Goal: Information Seeking & Learning: Learn about a topic

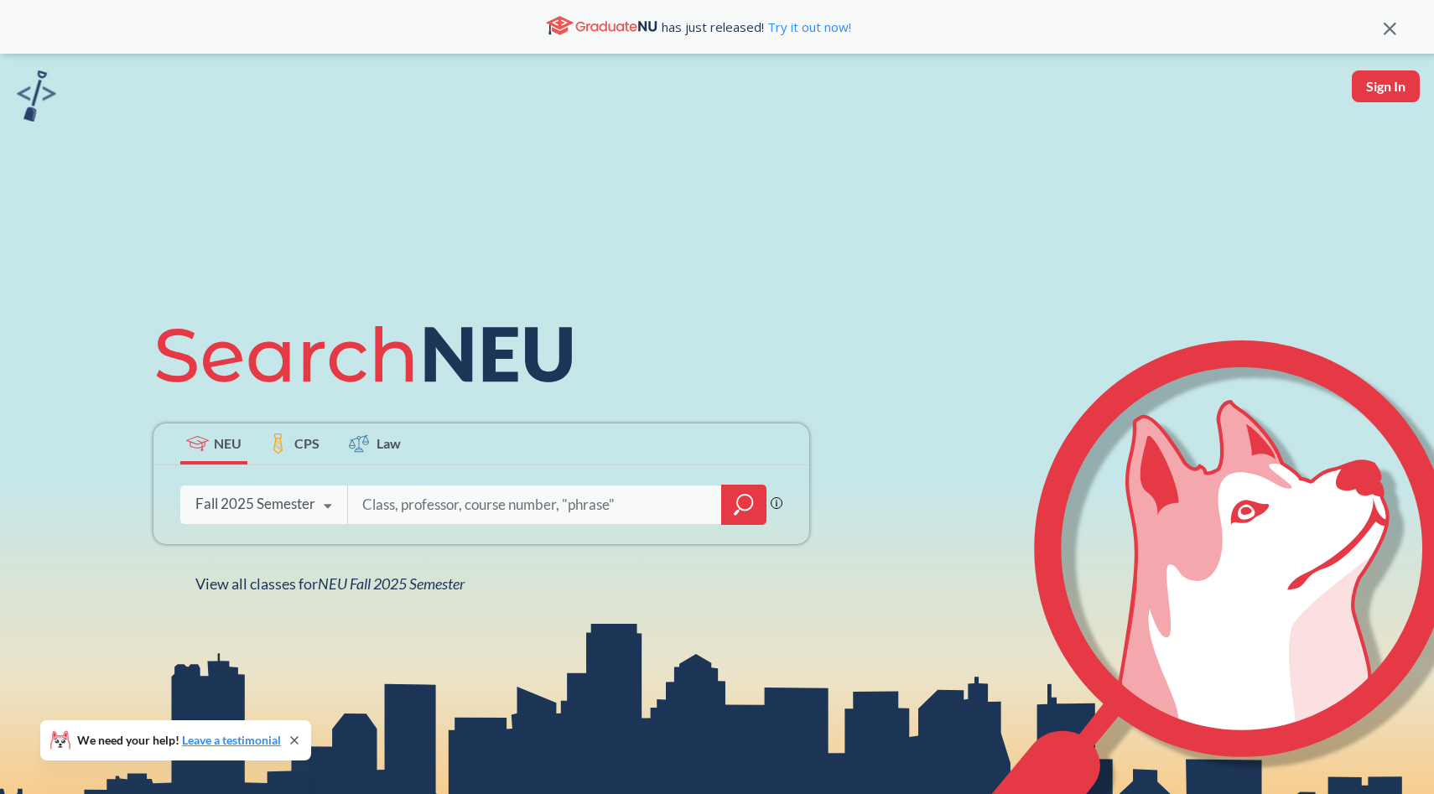
click at [457, 506] on input "search" at bounding box center [535, 504] width 349 height 35
click at [427, 588] on span "NEU Fall 2025 Semester" at bounding box center [391, 583] width 147 height 18
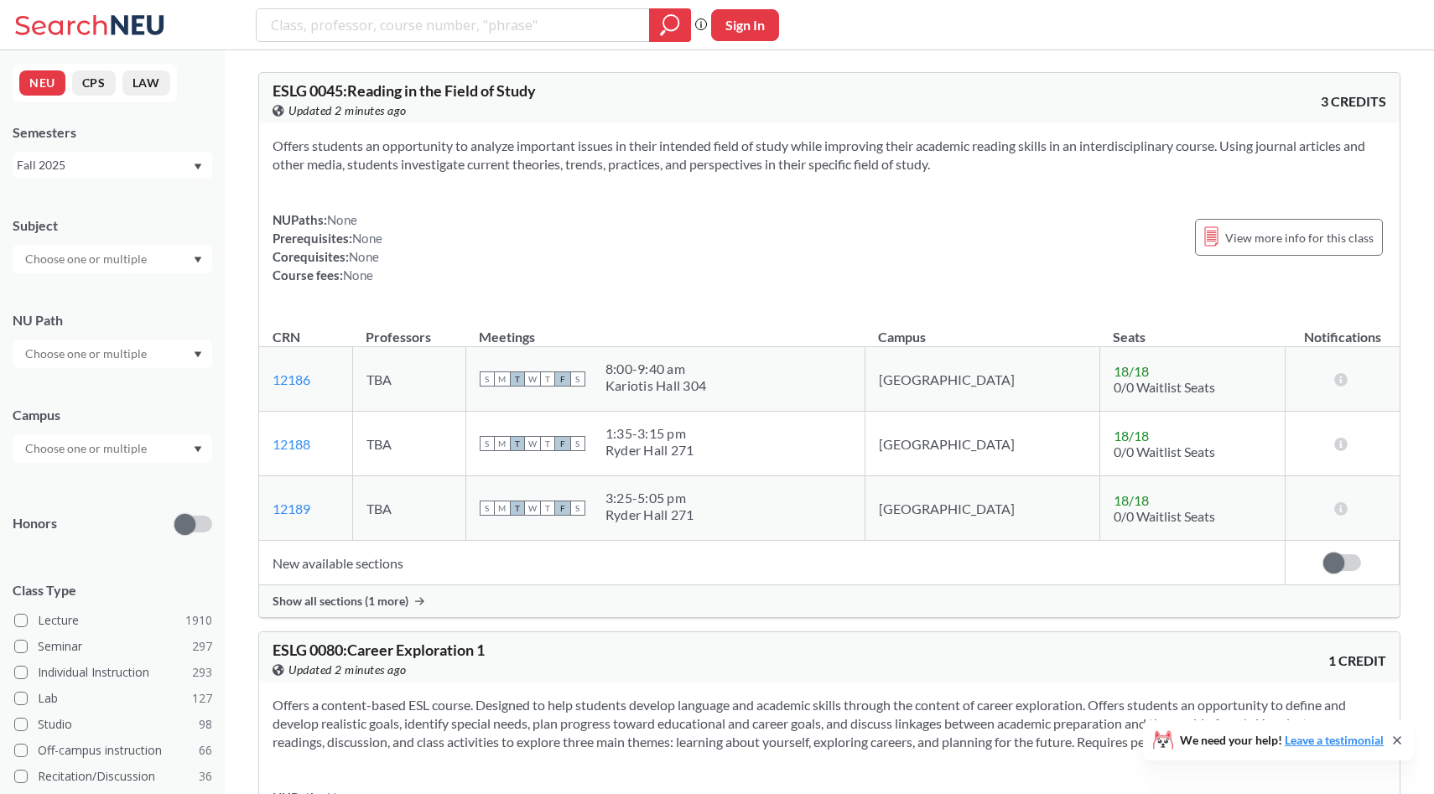
click at [151, 251] on div at bounding box center [113, 259] width 200 height 29
click at [187, 212] on div "Subject" at bounding box center [113, 237] width 200 height 74
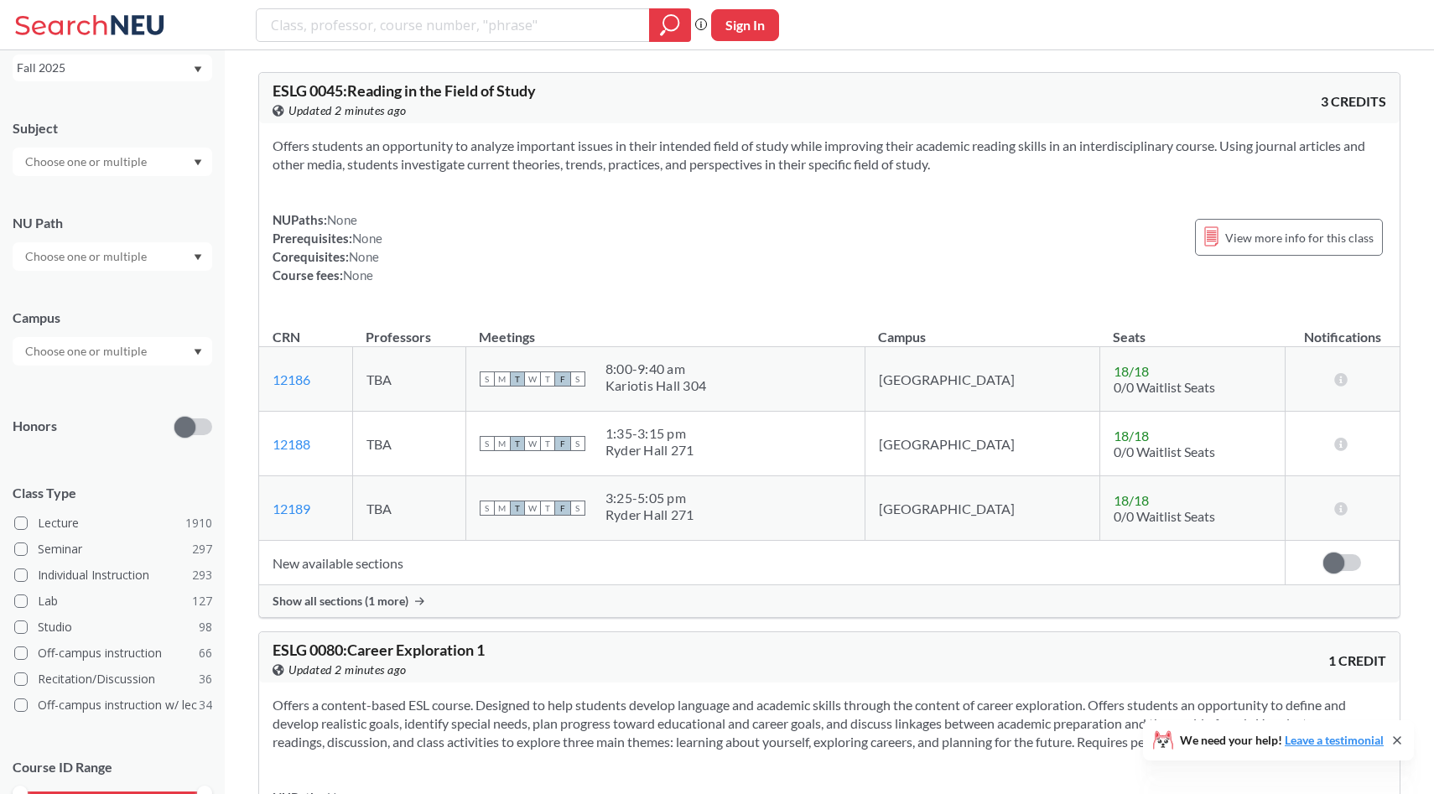
scroll to position [154, 0]
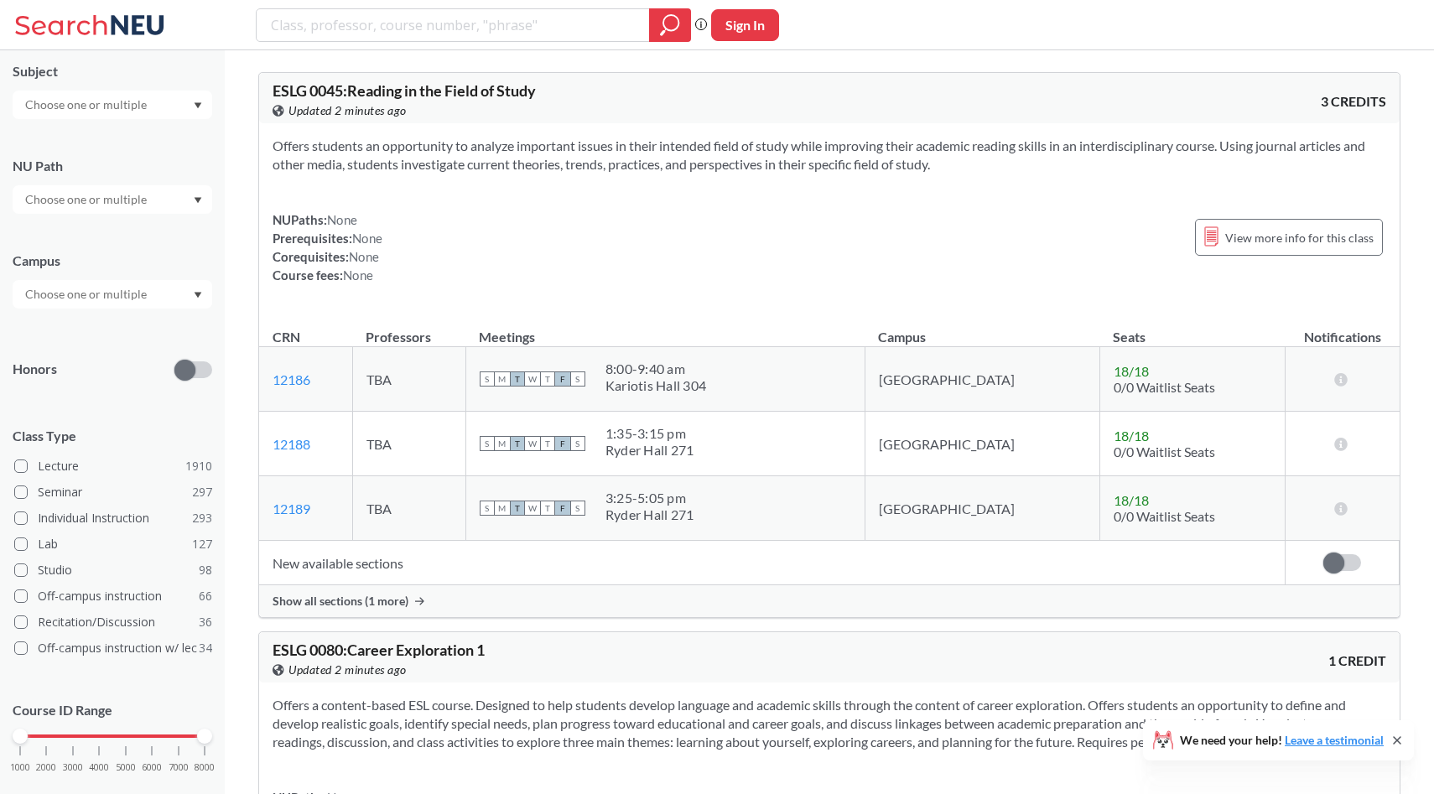
click at [178, 197] on div at bounding box center [113, 199] width 200 height 29
click at [150, 249] on span "( 114 )" at bounding box center [146, 243] width 27 height 14
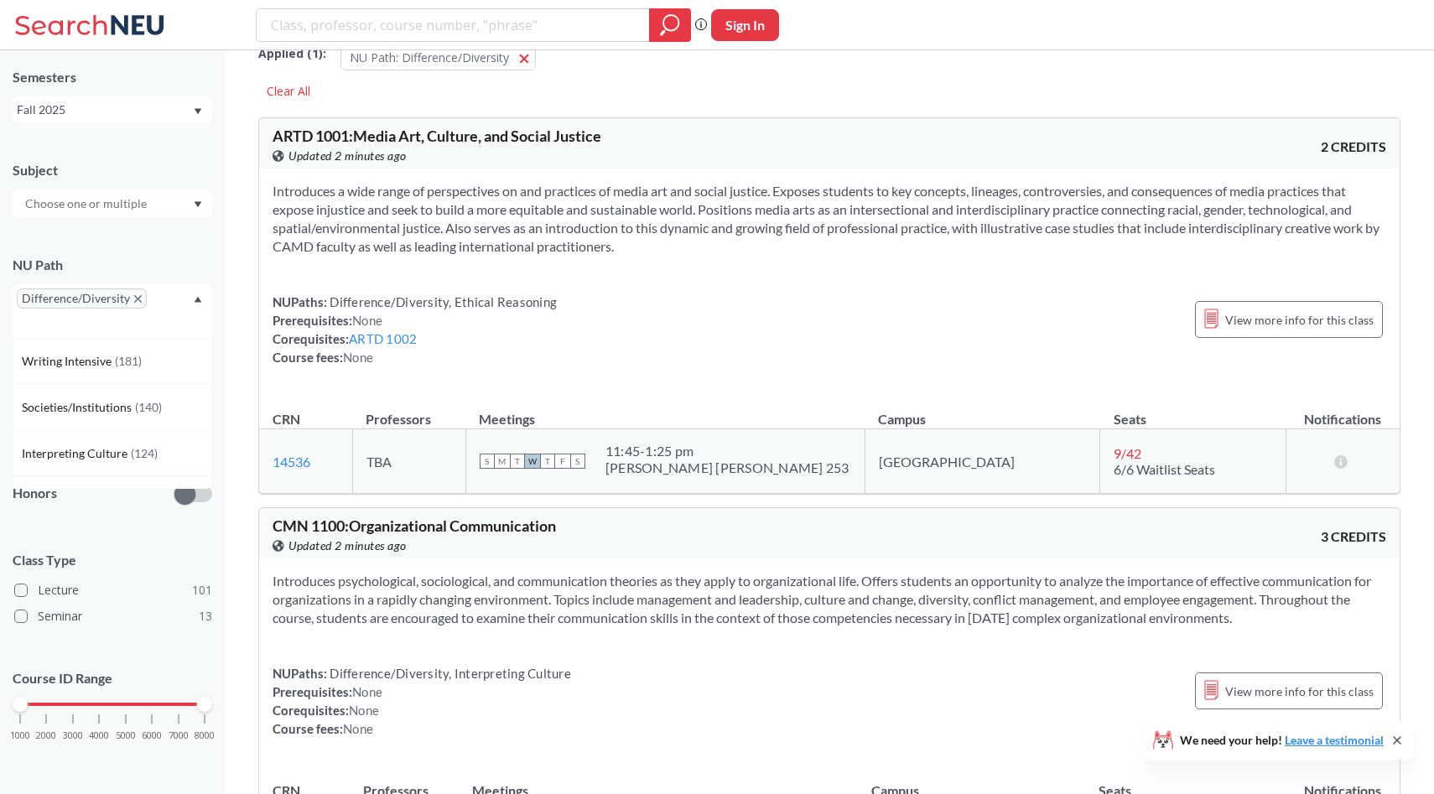
scroll to position [34, 0]
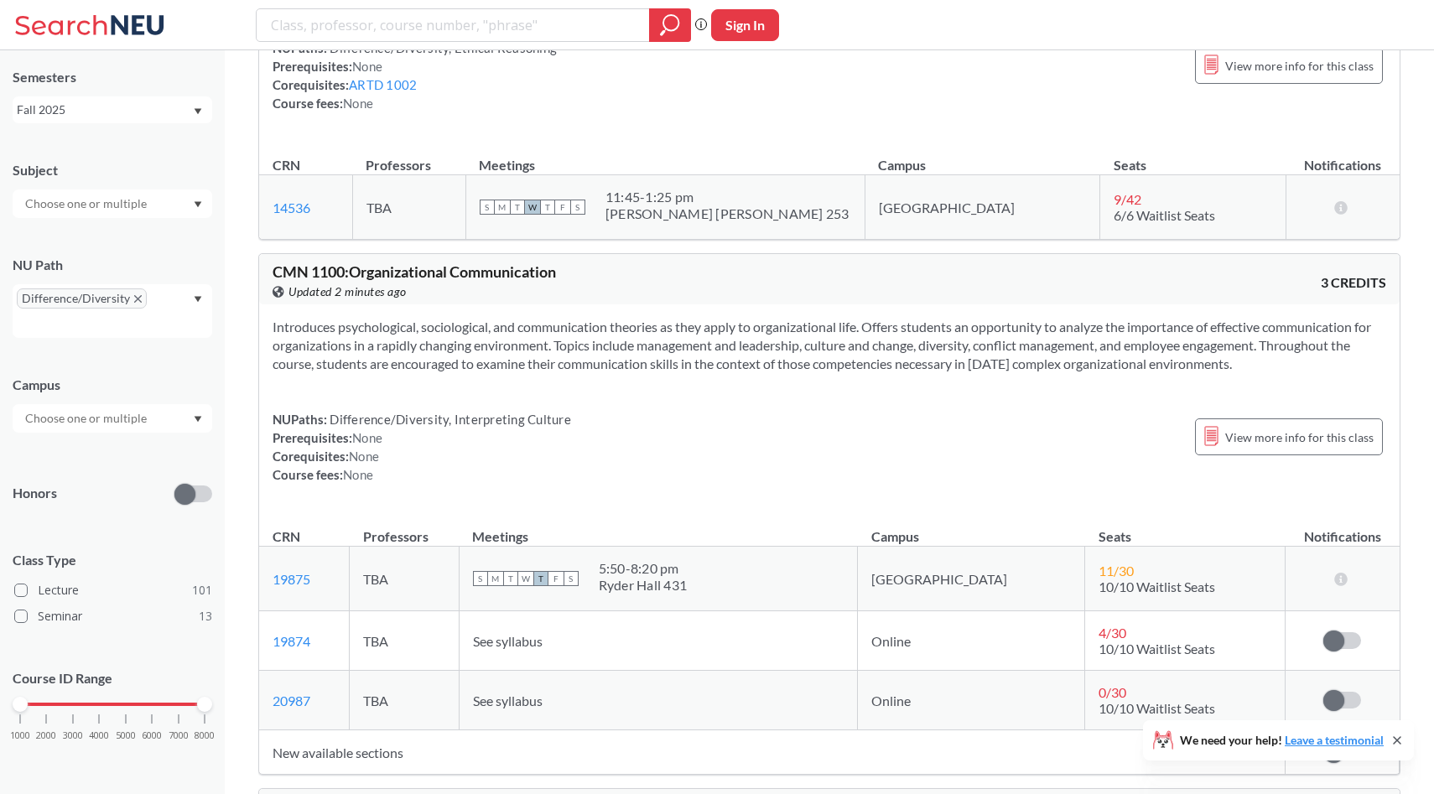
scroll to position [335, 0]
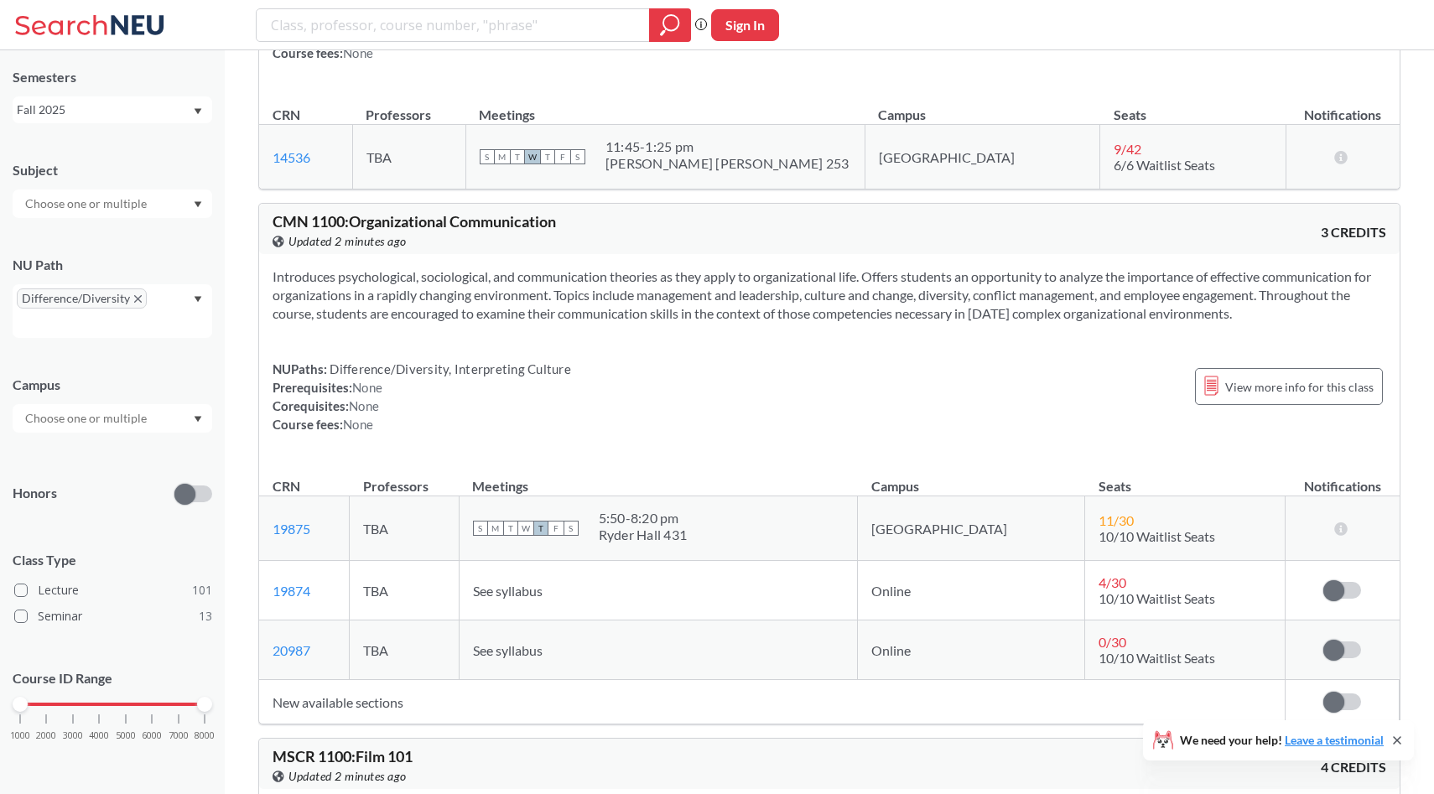
click at [166, 426] on div at bounding box center [113, 418] width 200 height 29
click at [141, 495] on div "Online ( 10 )" at bounding box center [117, 502] width 190 height 18
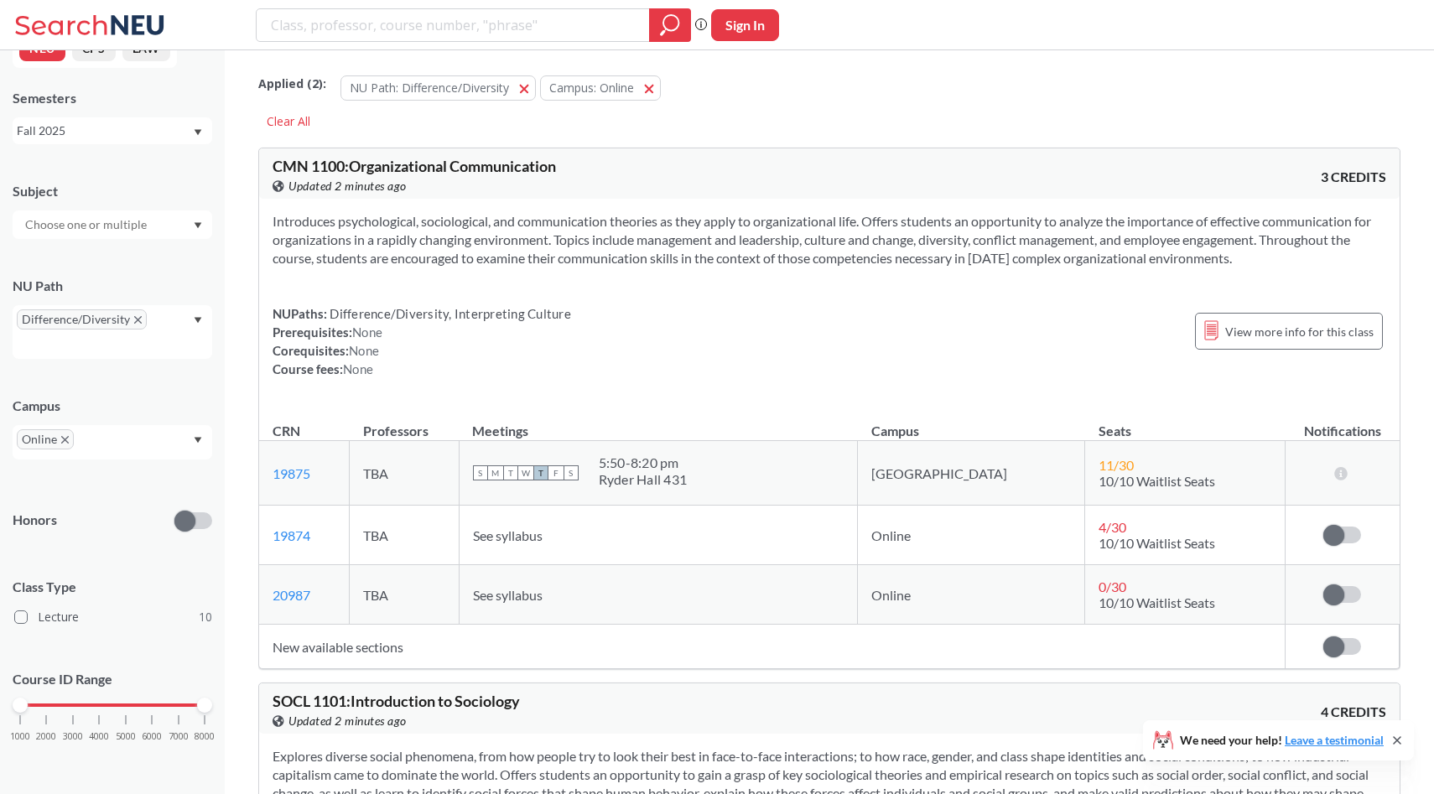
click at [195, 318] on icon "Dropdown arrow" at bounding box center [199, 320] width 8 height 6
click at [138, 393] on div "Ethical Reasoning ( 10 )" at bounding box center [117, 391] width 190 height 18
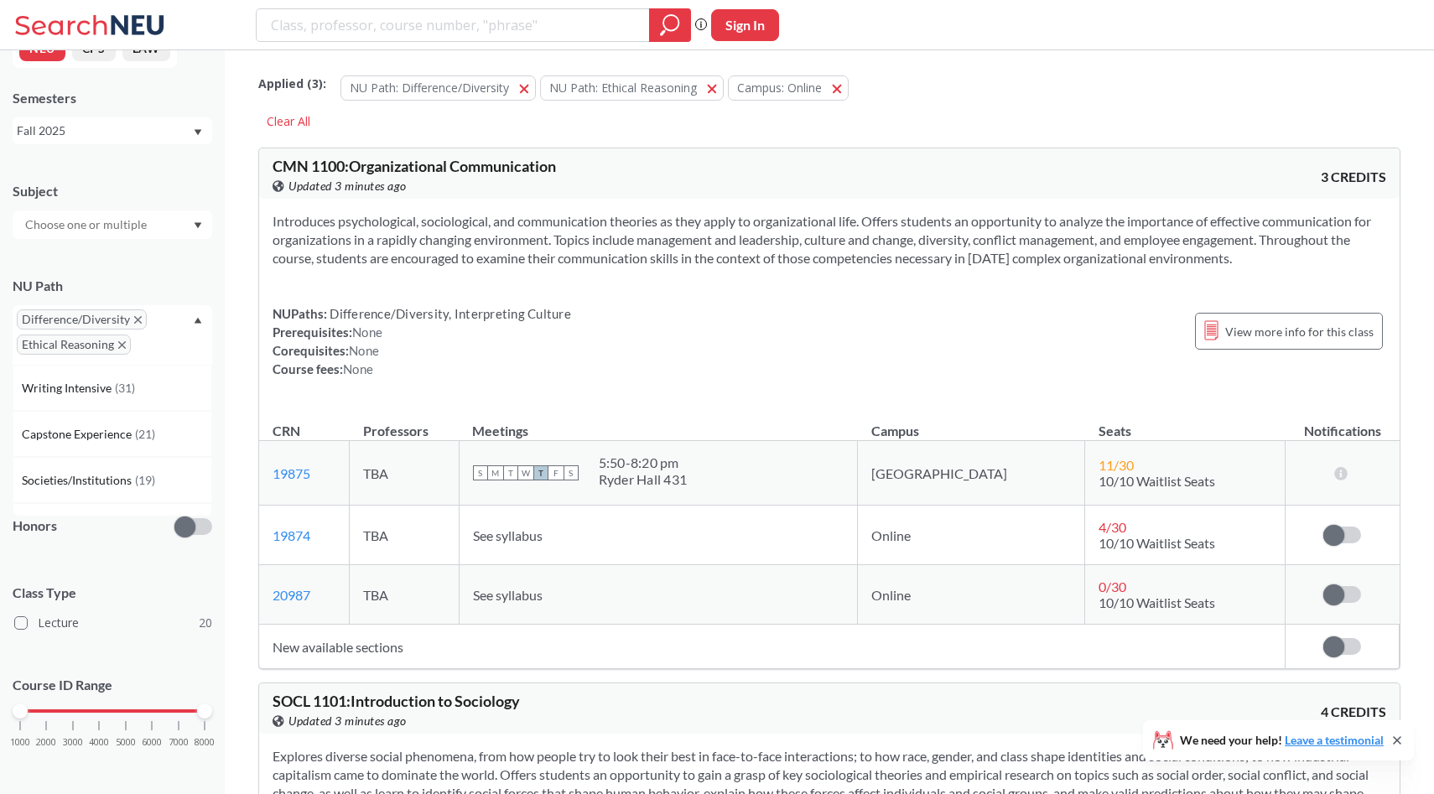
click at [134, 314] on span "Difference/Diversity" at bounding box center [82, 319] width 130 height 20
click at [140, 319] on span "Difference/Diversity" at bounding box center [82, 319] width 130 height 20
click at [135, 318] on icon "X to remove pill" at bounding box center [138, 320] width 8 height 8
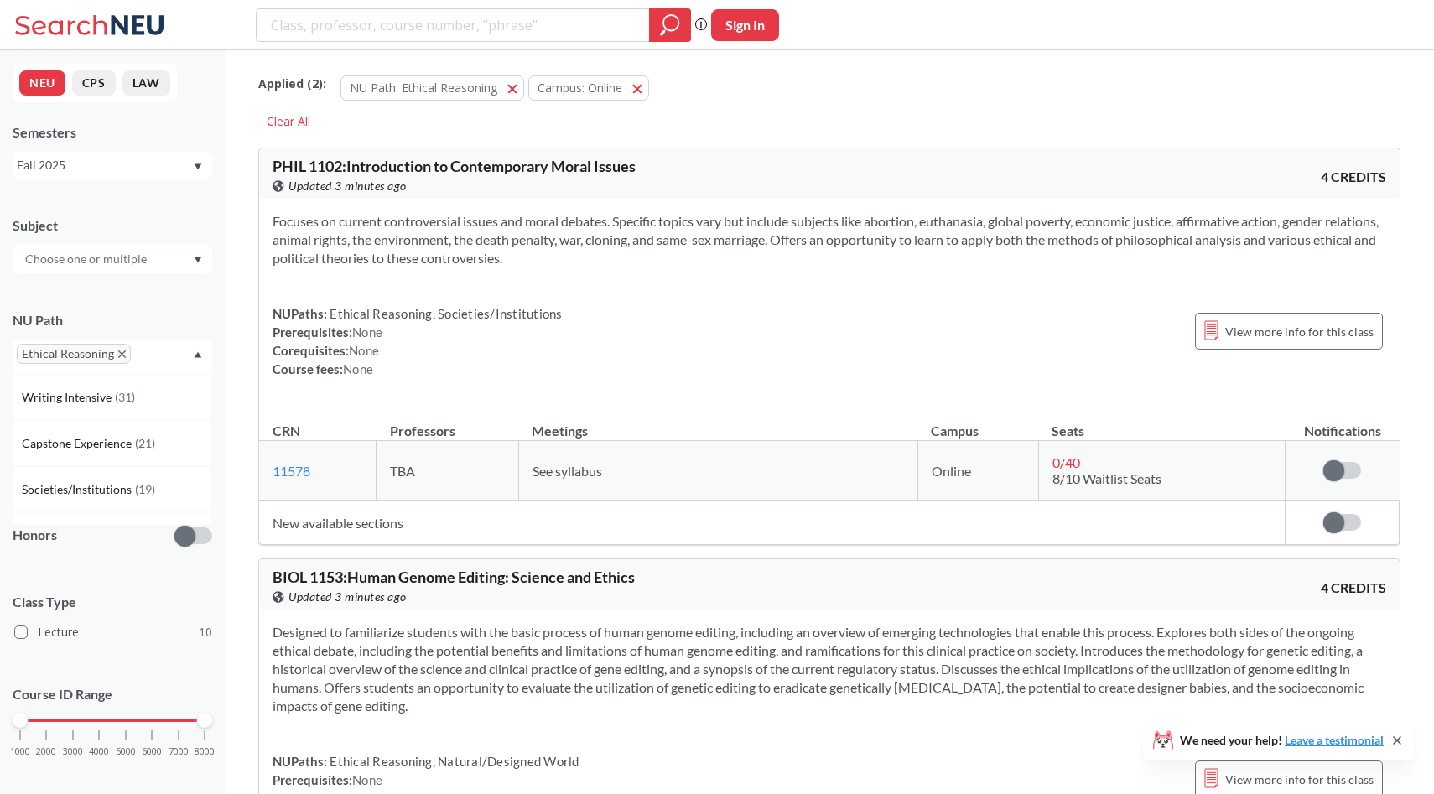
scroll to position [10, 0]
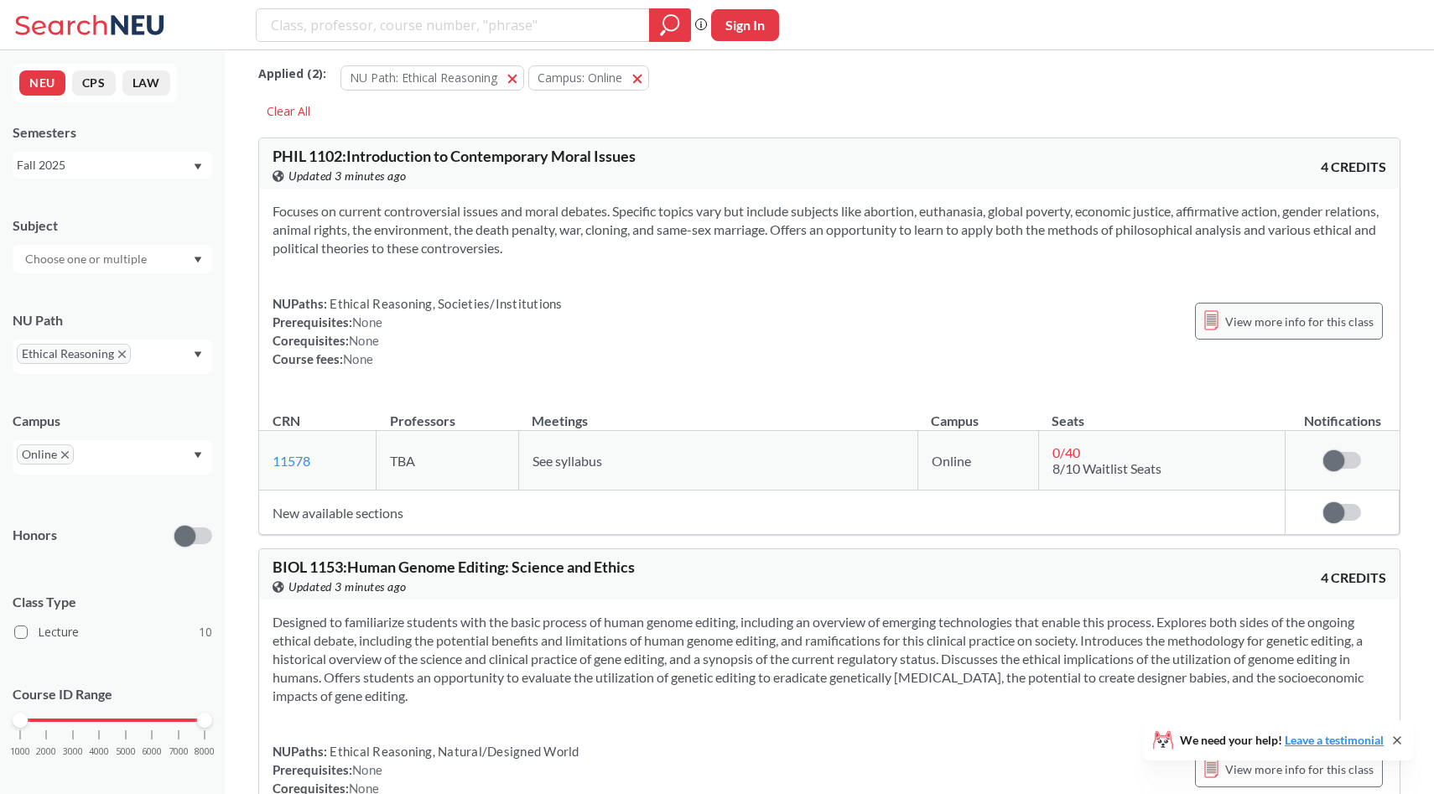
click at [1238, 316] on span "View more info for this class" at bounding box center [1299, 321] width 148 height 21
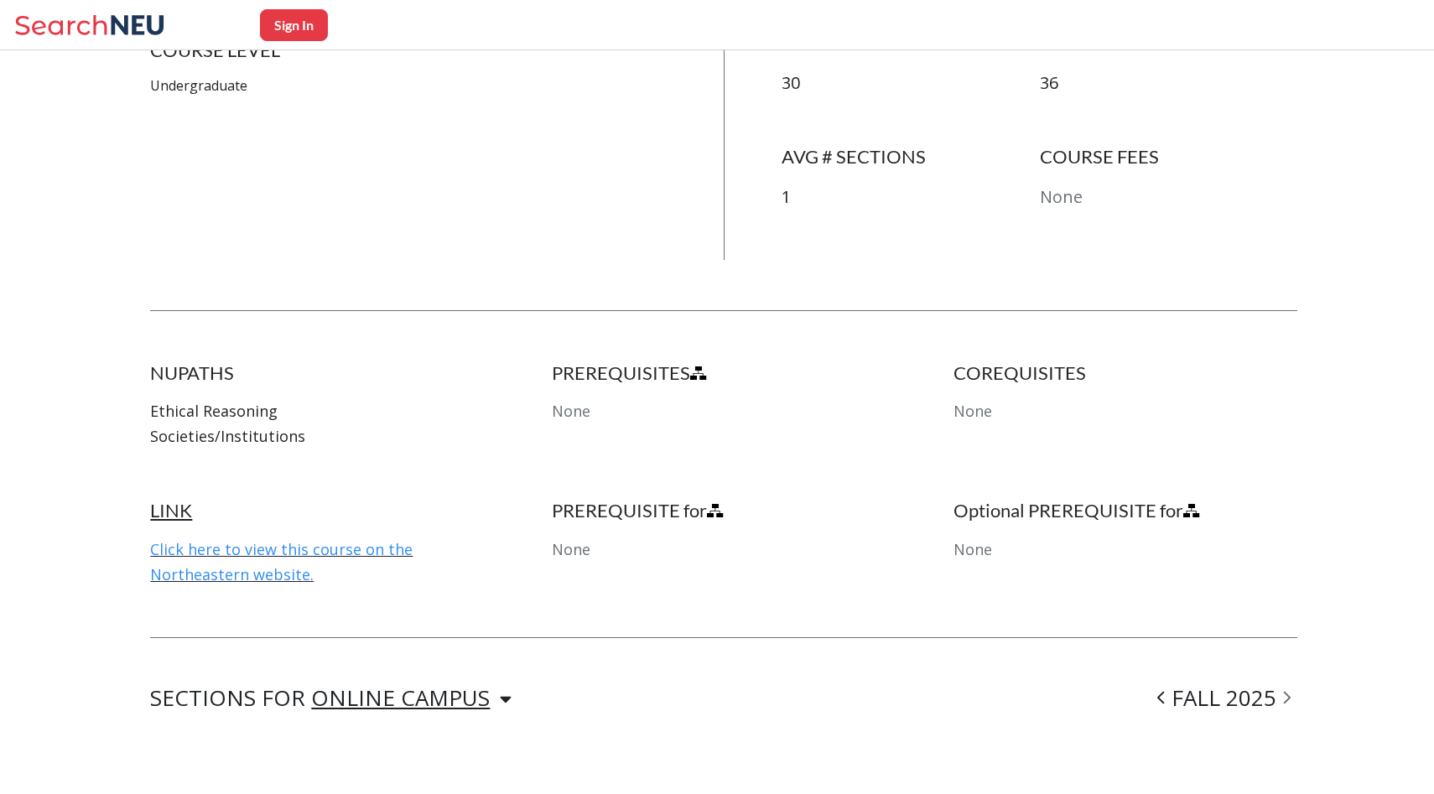
scroll to position [895, 0]
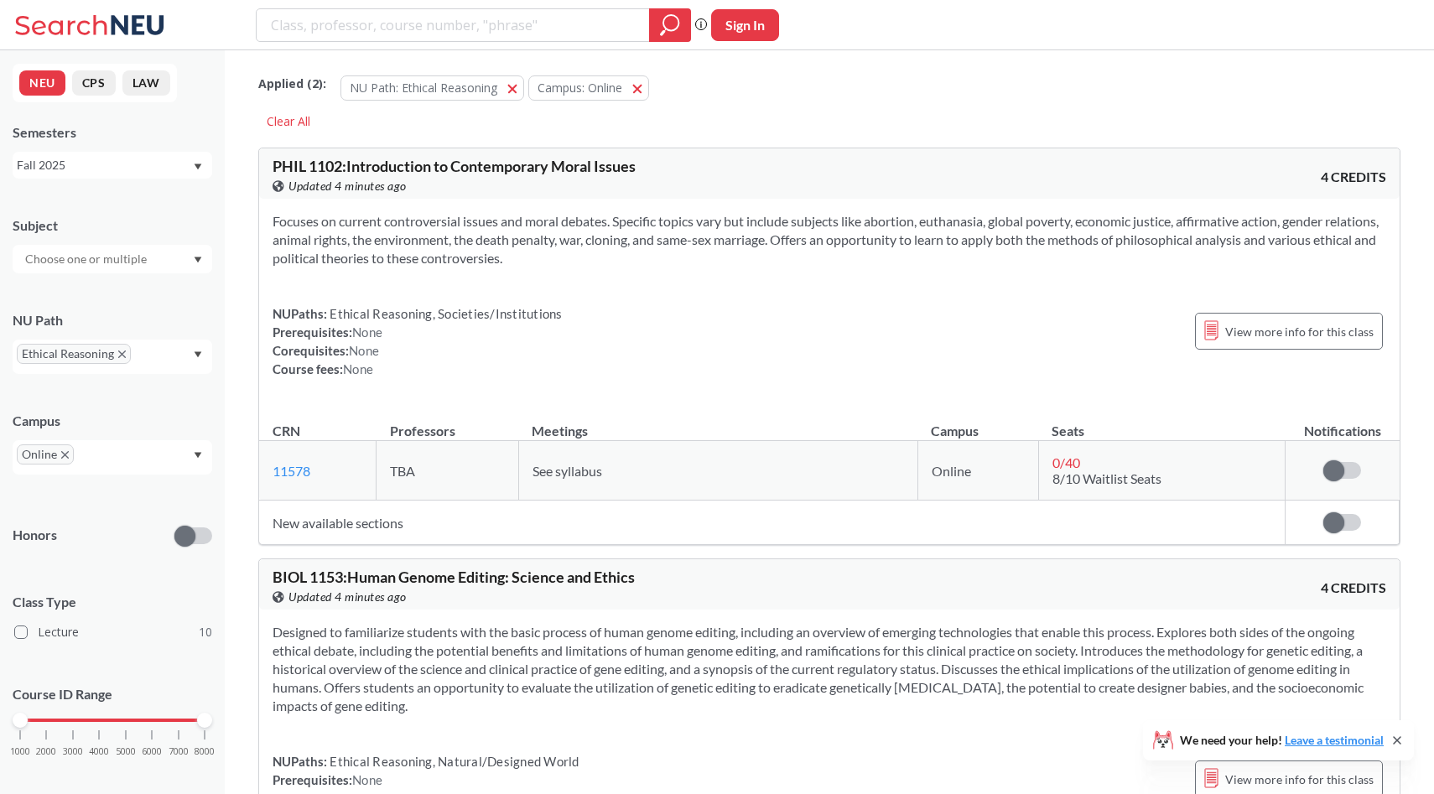
click at [201, 351] on icon "Dropdown arrow" at bounding box center [198, 354] width 8 height 7
click at [171, 439] on div "Difference/Diversity ( 10 )" at bounding box center [117, 433] width 190 height 18
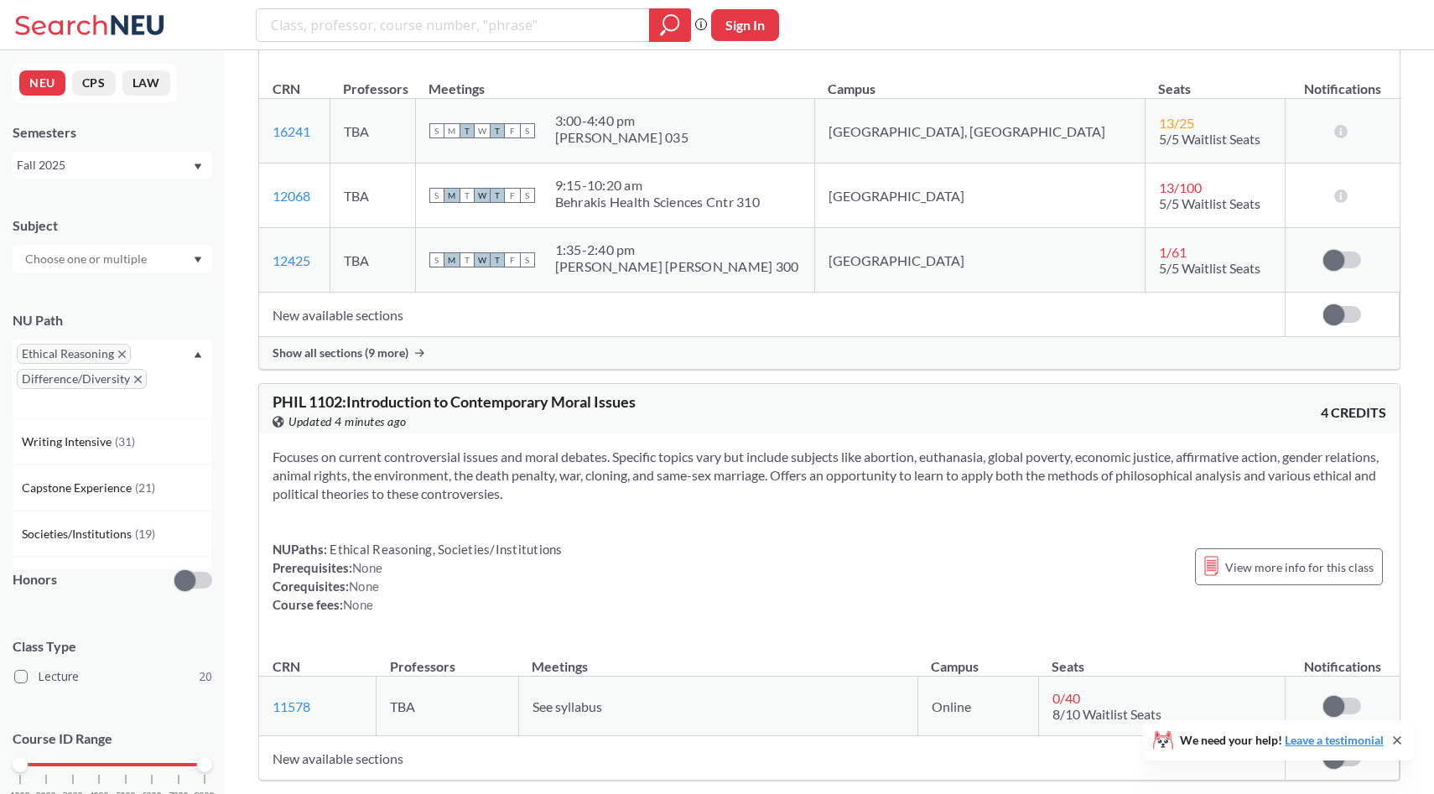
scroll to position [1167, 0]
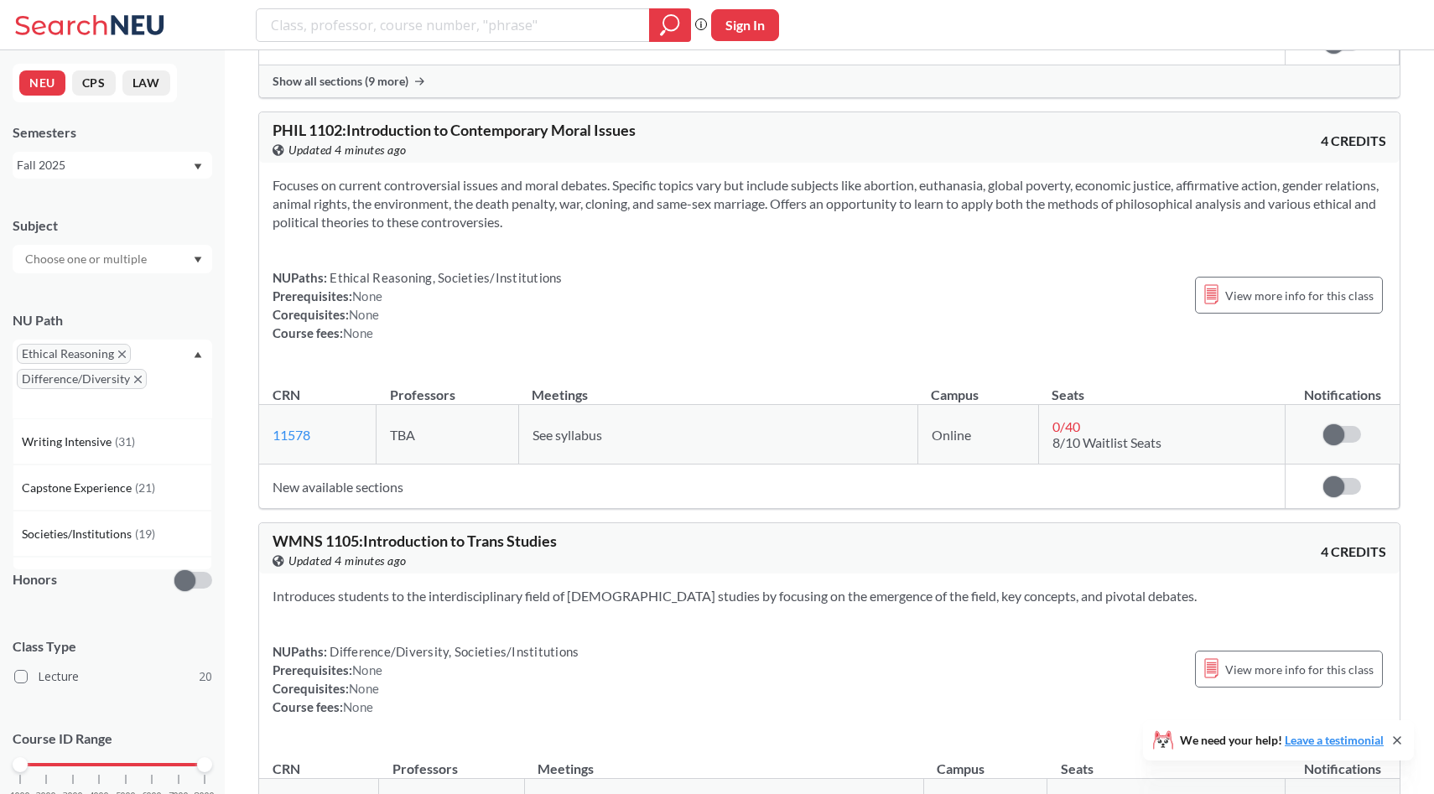
click at [122, 357] on icon "X to remove pill" at bounding box center [122, 355] width 8 height 8
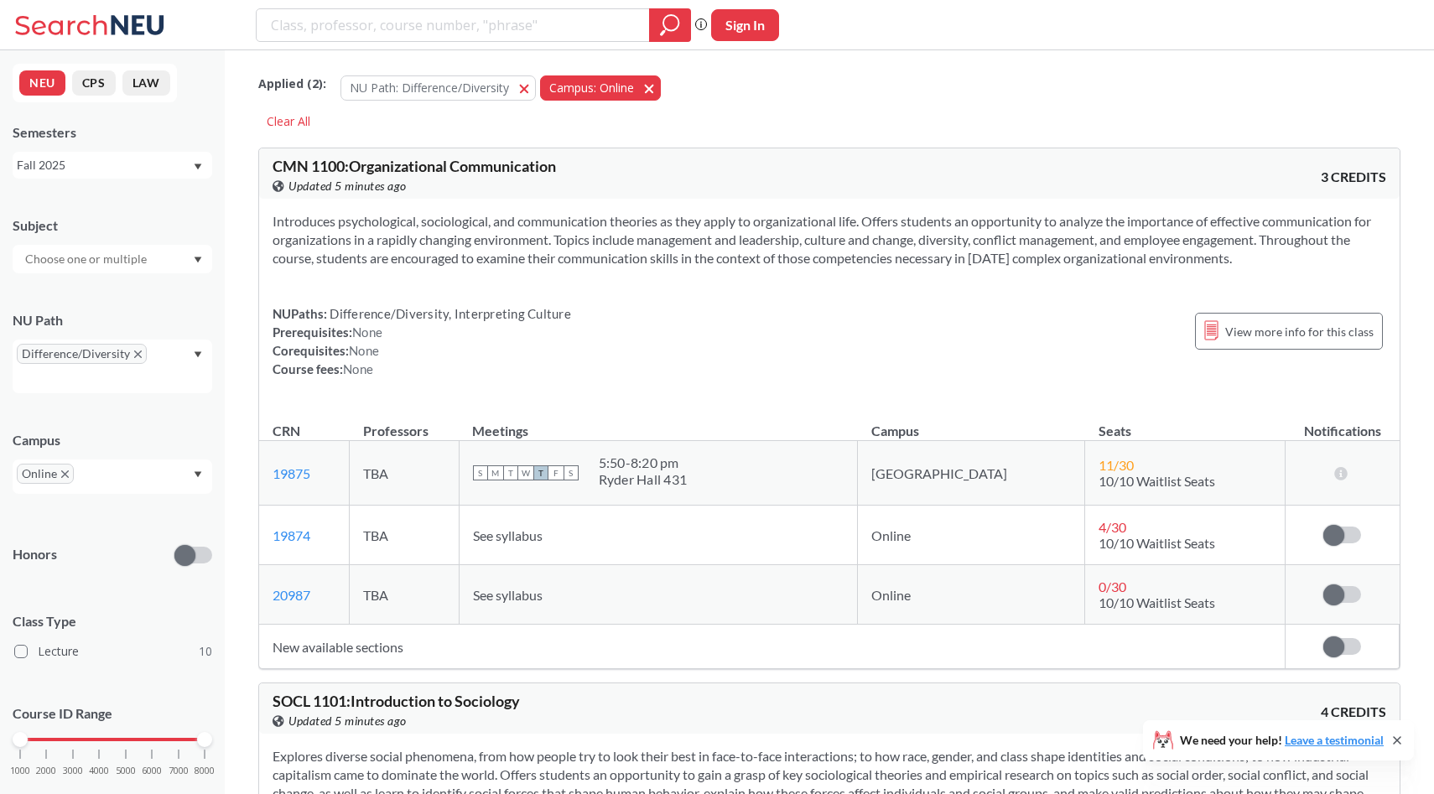
click at [651, 87] on button "Campus: Online Online" at bounding box center [600, 87] width 121 height 25
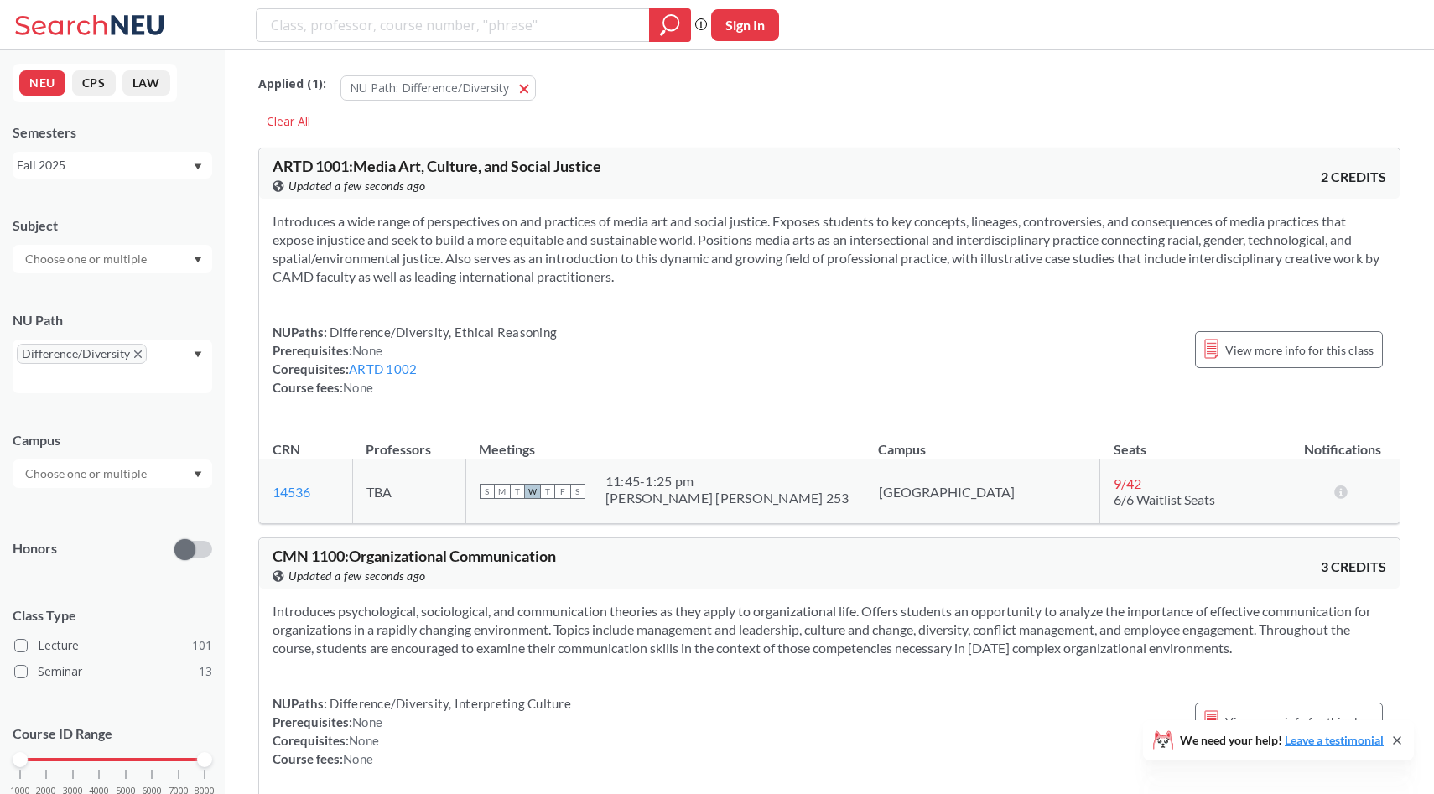
click at [179, 352] on div "Difference/Diversity" at bounding box center [113, 367] width 200 height 54
click at [138, 429] on div "Ethical Reasoning ( 63 )" at bounding box center [117, 424] width 190 height 18
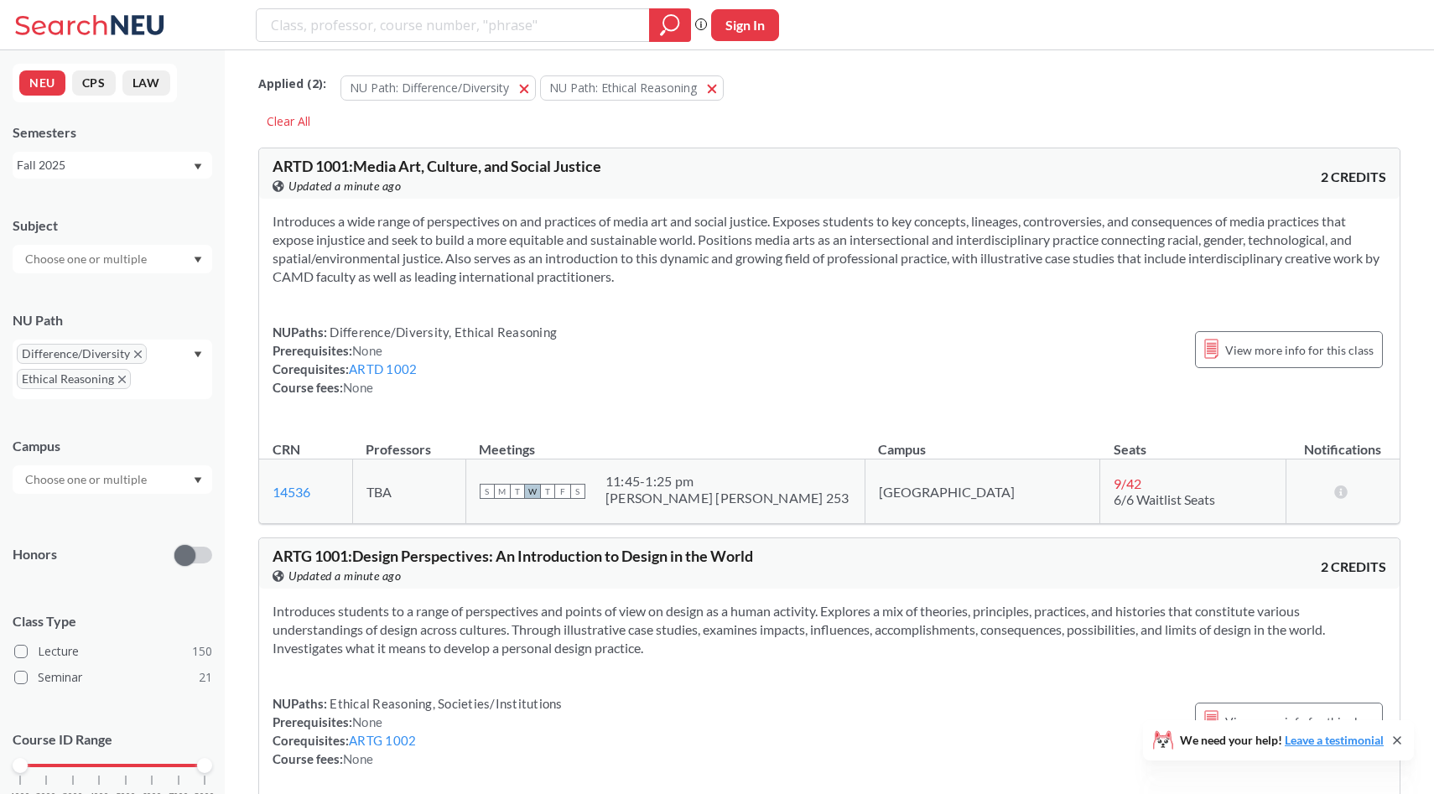
click at [187, 356] on div "Difference/Diversity Ethical Reasoning" at bounding box center [113, 370] width 200 height 60
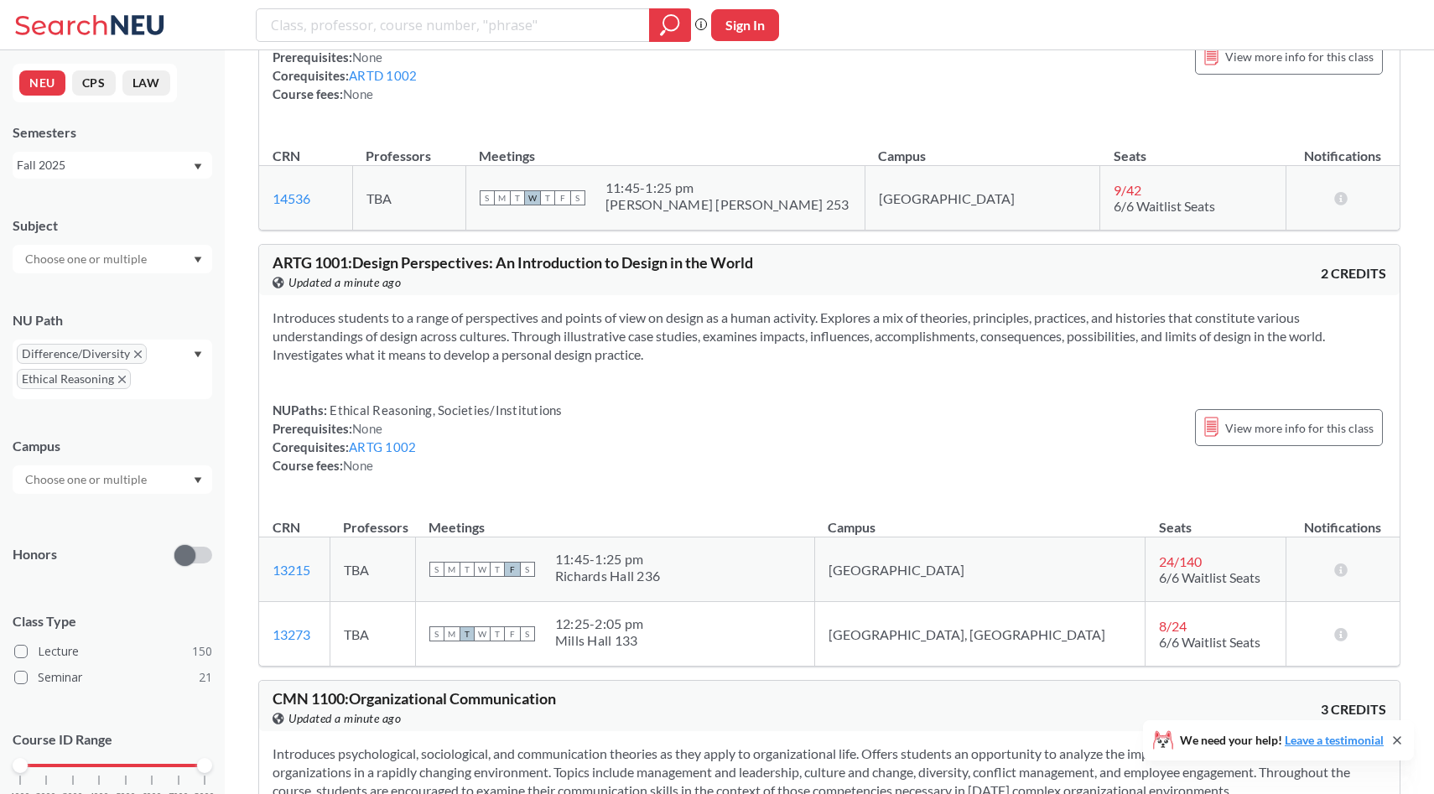
click at [275, 354] on section "Introduces students to a range of perspectives and points of view on design as …" at bounding box center [830, 336] width 1114 height 55
click at [152, 256] on div at bounding box center [113, 259] width 200 height 29
click at [106, 187] on div "NEU CPS LAW Semesters Fall 2025 Subject PHIL ( 20 ) Philosophy HIST ( 17 ) Hist…" at bounding box center [112, 422] width 225 height 744
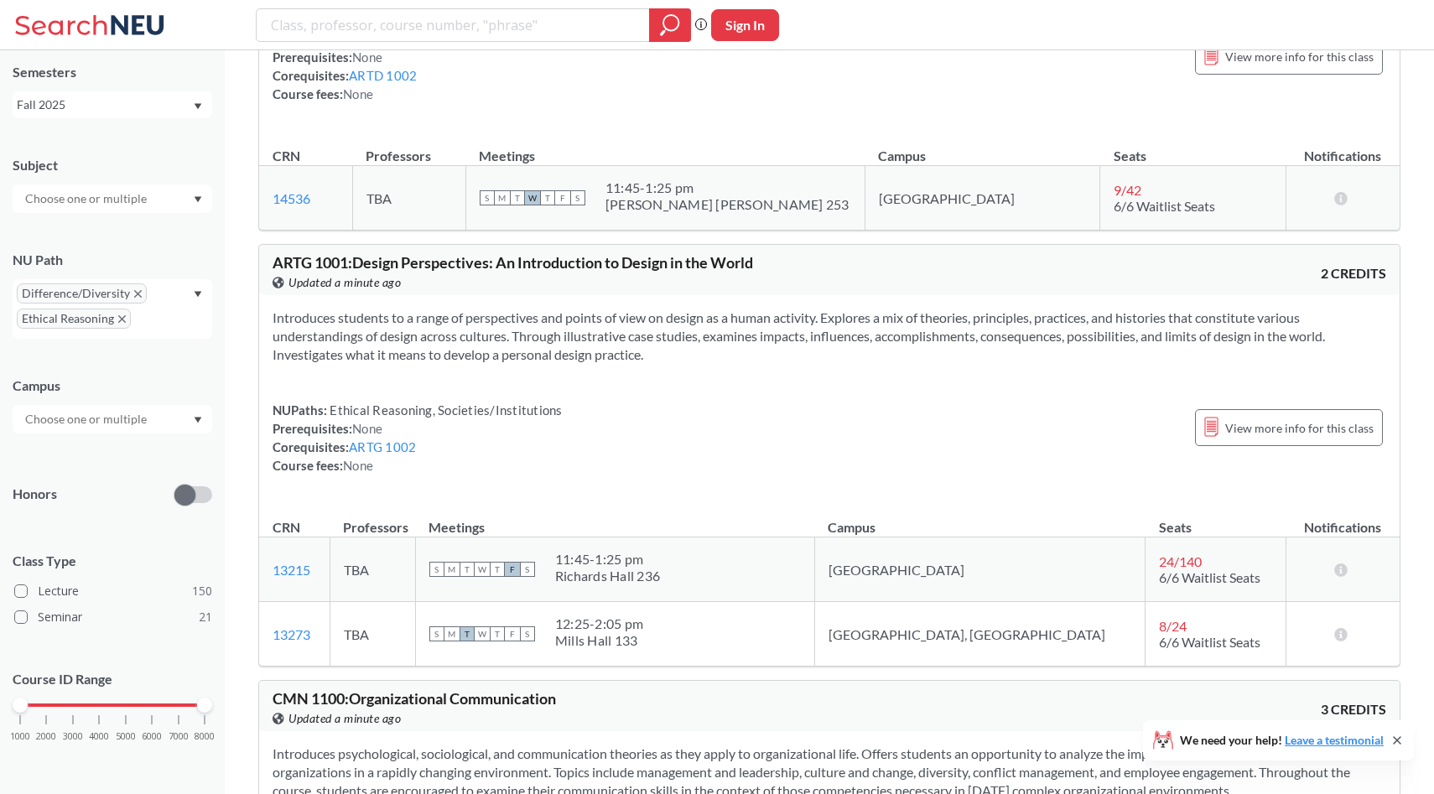
click at [201, 277] on div "NU Path Difference/Diversity Ethical Reasoning" at bounding box center [113, 286] width 200 height 105
click at [193, 298] on div "Difference/Diversity Ethical Reasoning" at bounding box center [113, 309] width 200 height 60
click at [158, 366] on div "Writing Intensive ( 181 )" at bounding box center [117, 362] width 190 height 18
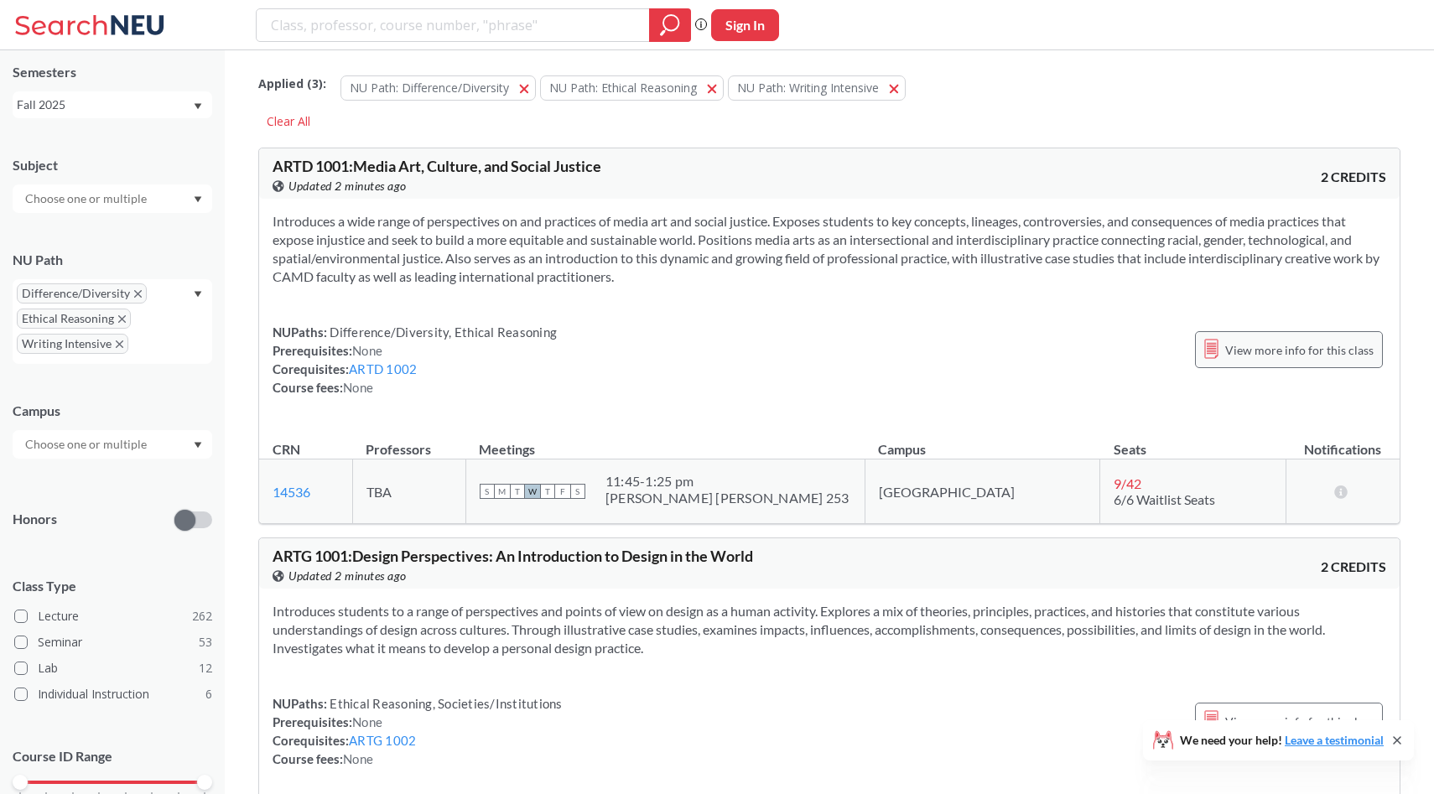
click at [1295, 356] on span "View more info for this class" at bounding box center [1299, 350] width 148 height 21
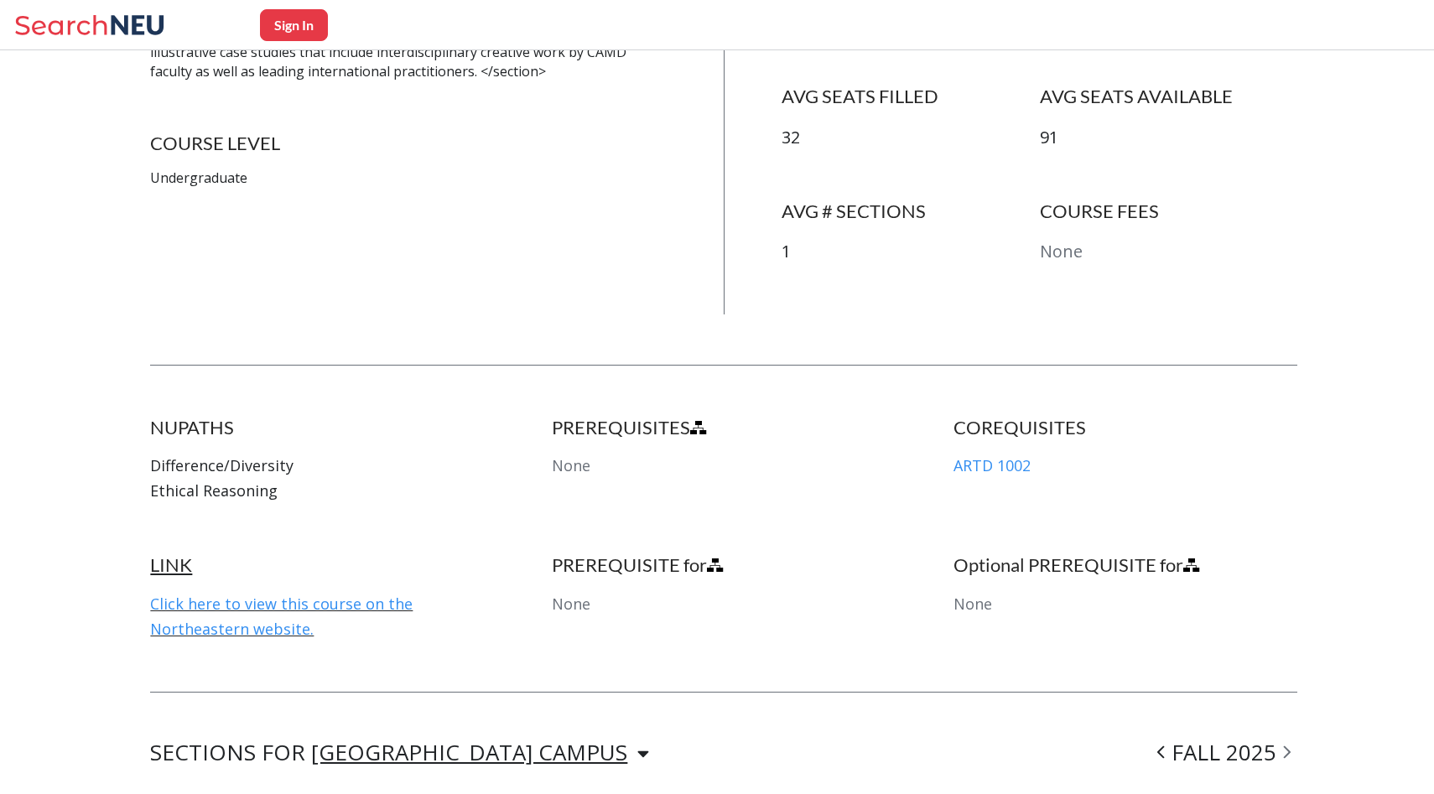
scroll to position [563, 0]
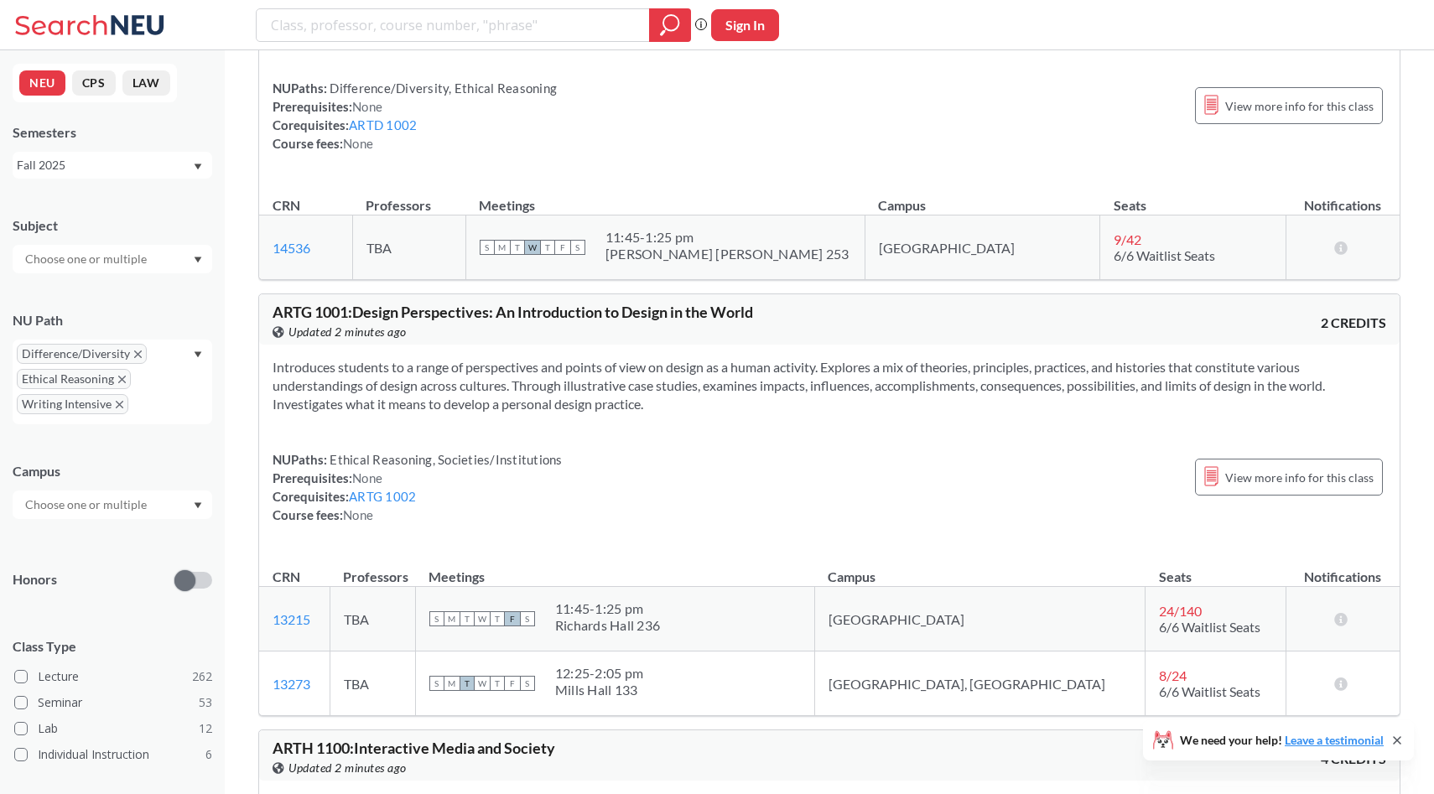
scroll to position [517, 0]
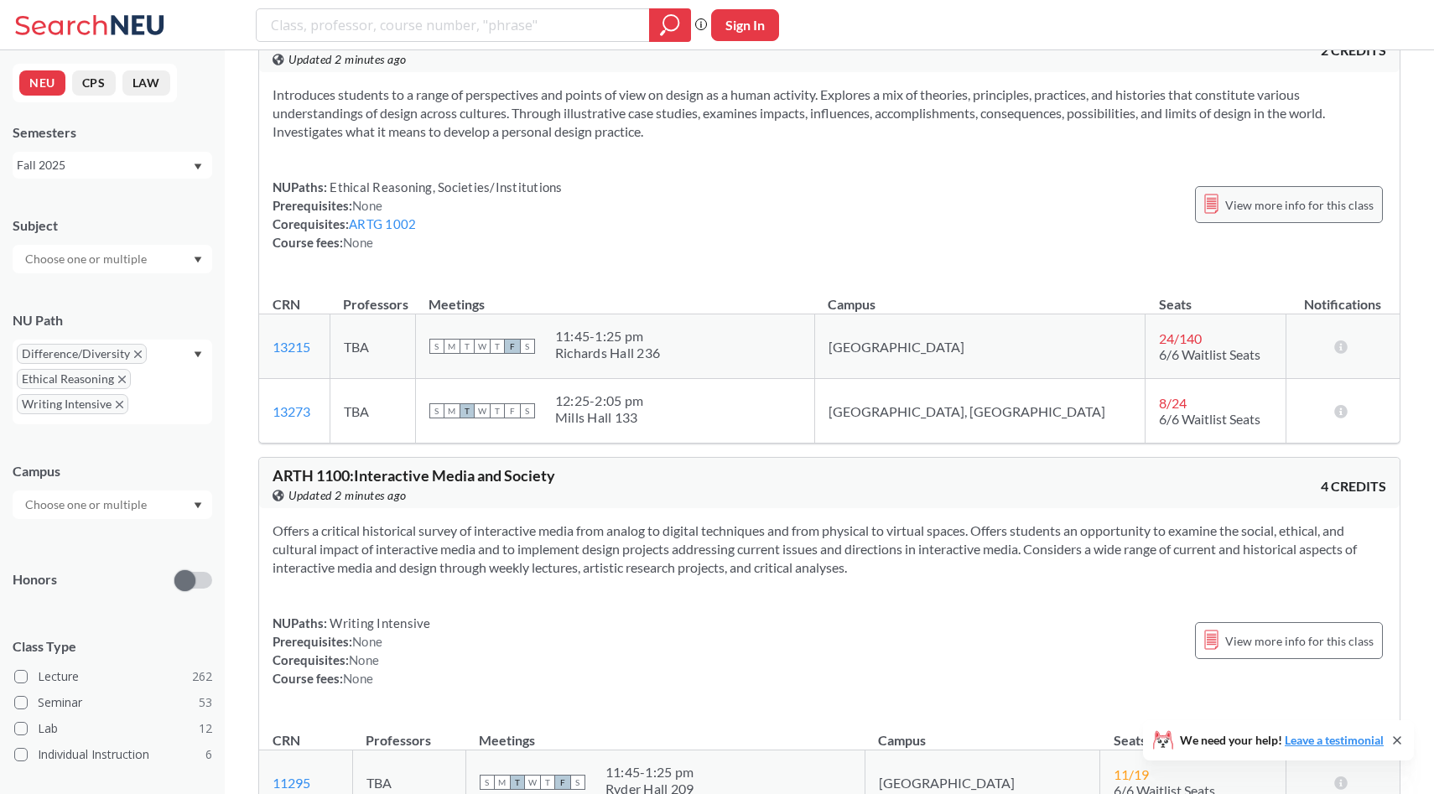
click at [1250, 199] on span "View more info for this class" at bounding box center [1299, 205] width 148 height 21
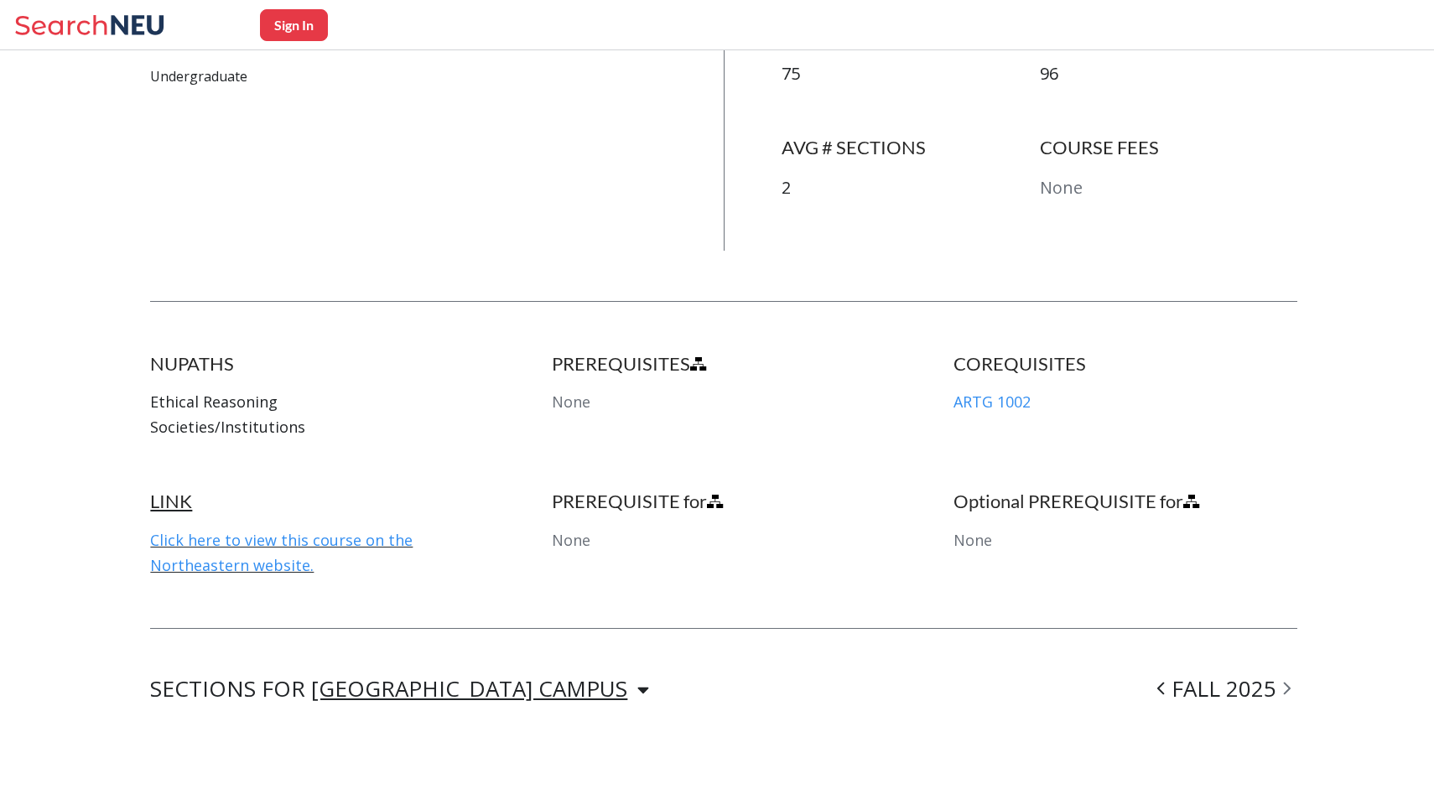
scroll to position [678, 0]
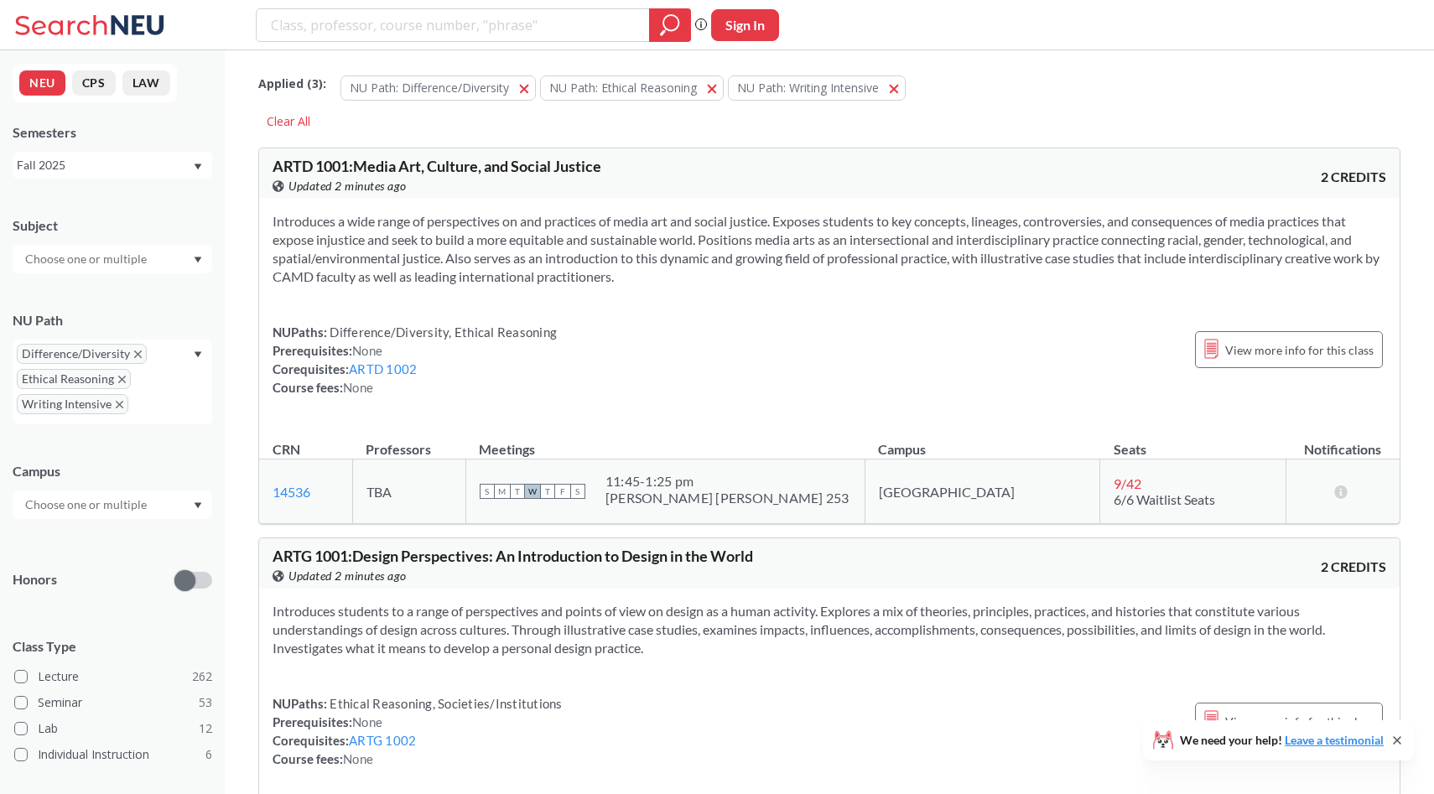
click at [120, 405] on icon "X to remove pill" at bounding box center [120, 405] width 8 height 8
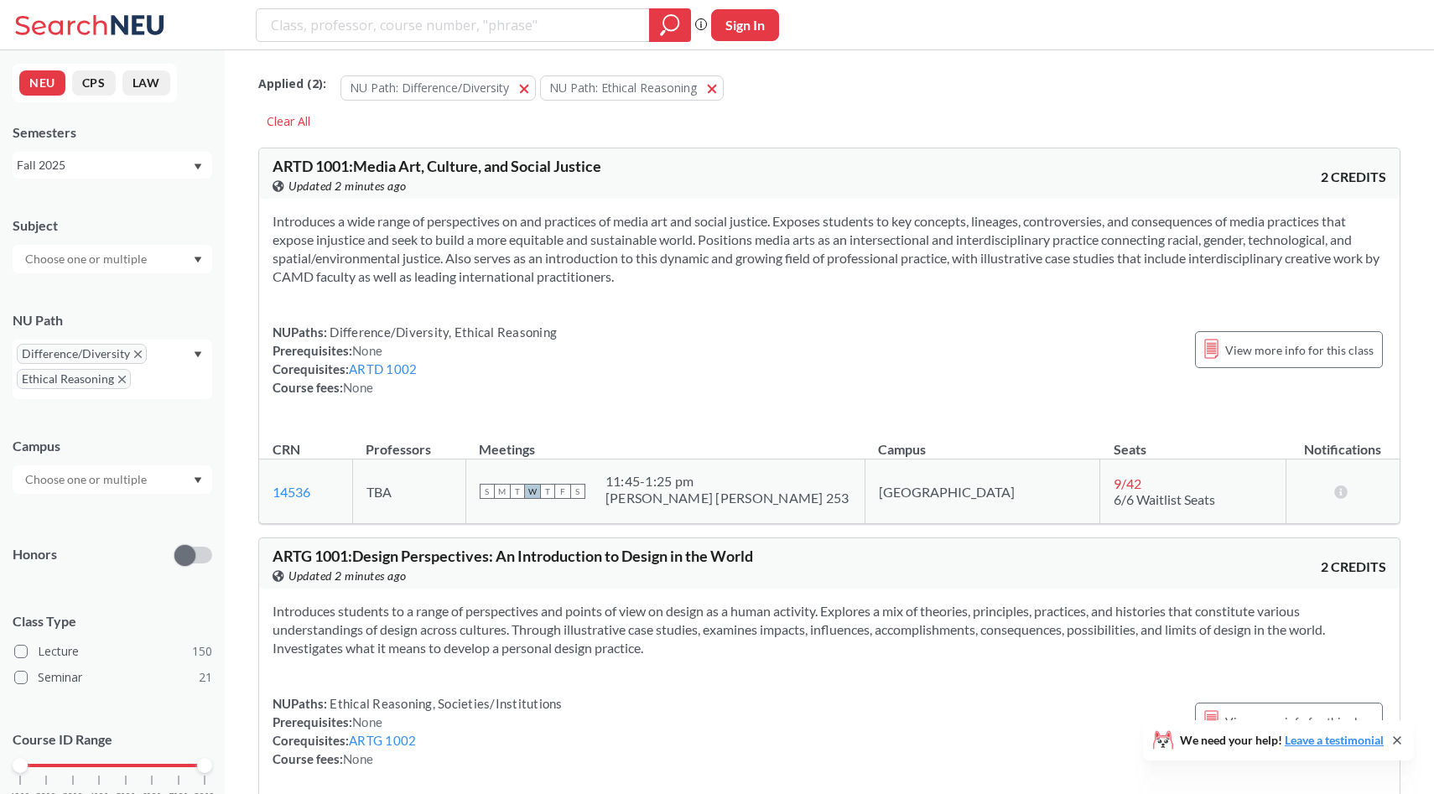
click at [164, 481] on div at bounding box center [113, 479] width 200 height 29
click at [153, 559] on div "Online ( 20 )" at bounding box center [117, 563] width 190 height 18
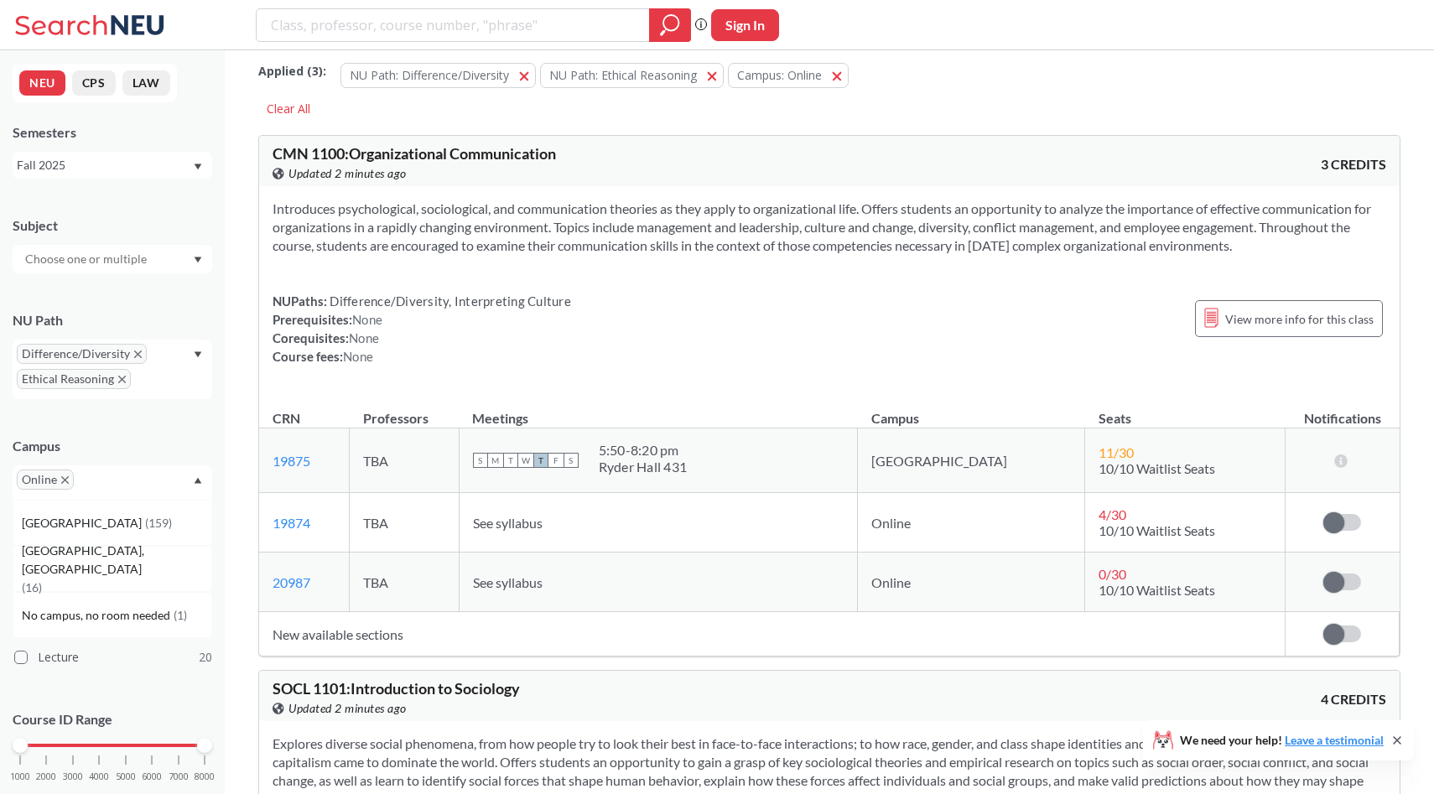
scroll to position [15, 0]
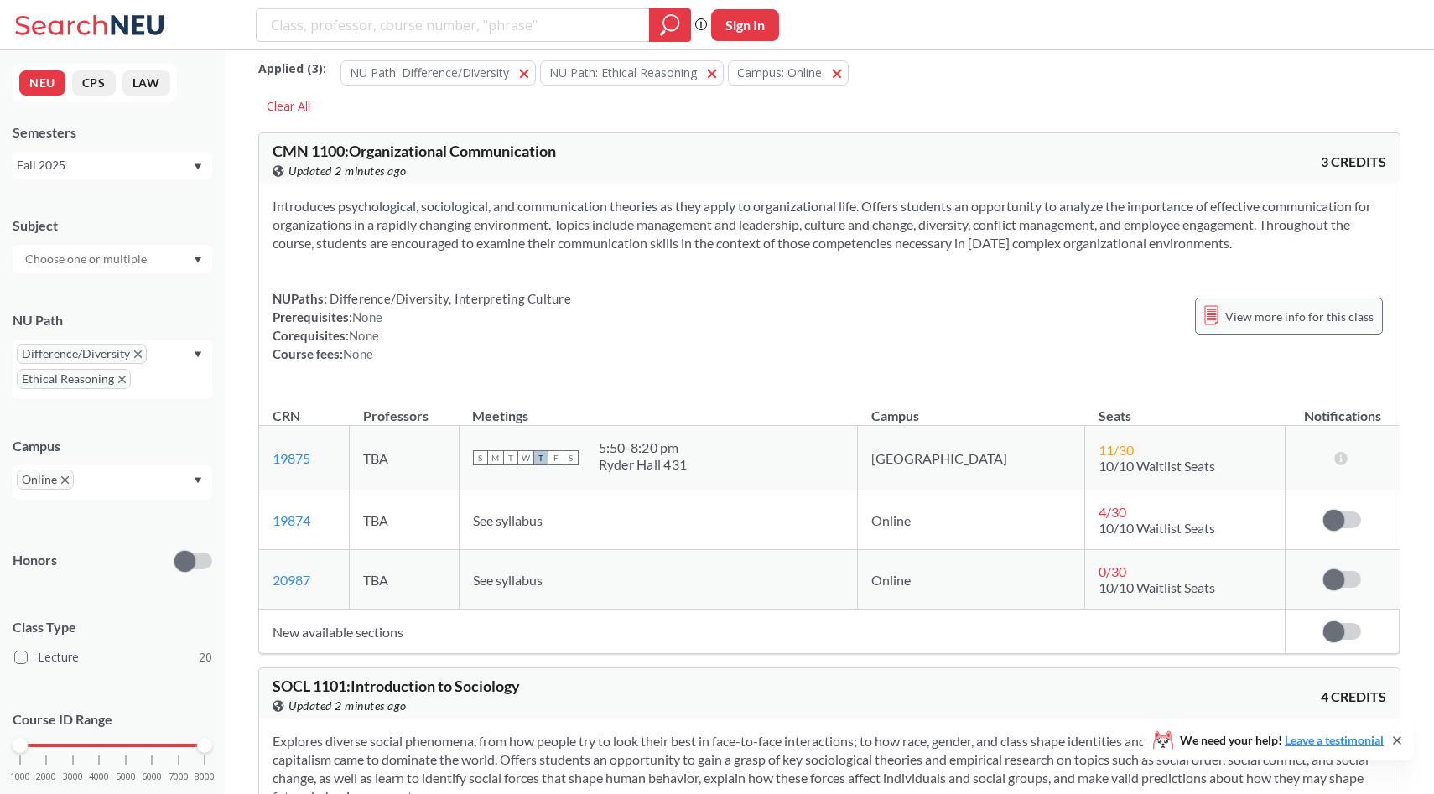
click at [1223, 315] on div "View more info for this class" at bounding box center [1289, 316] width 188 height 37
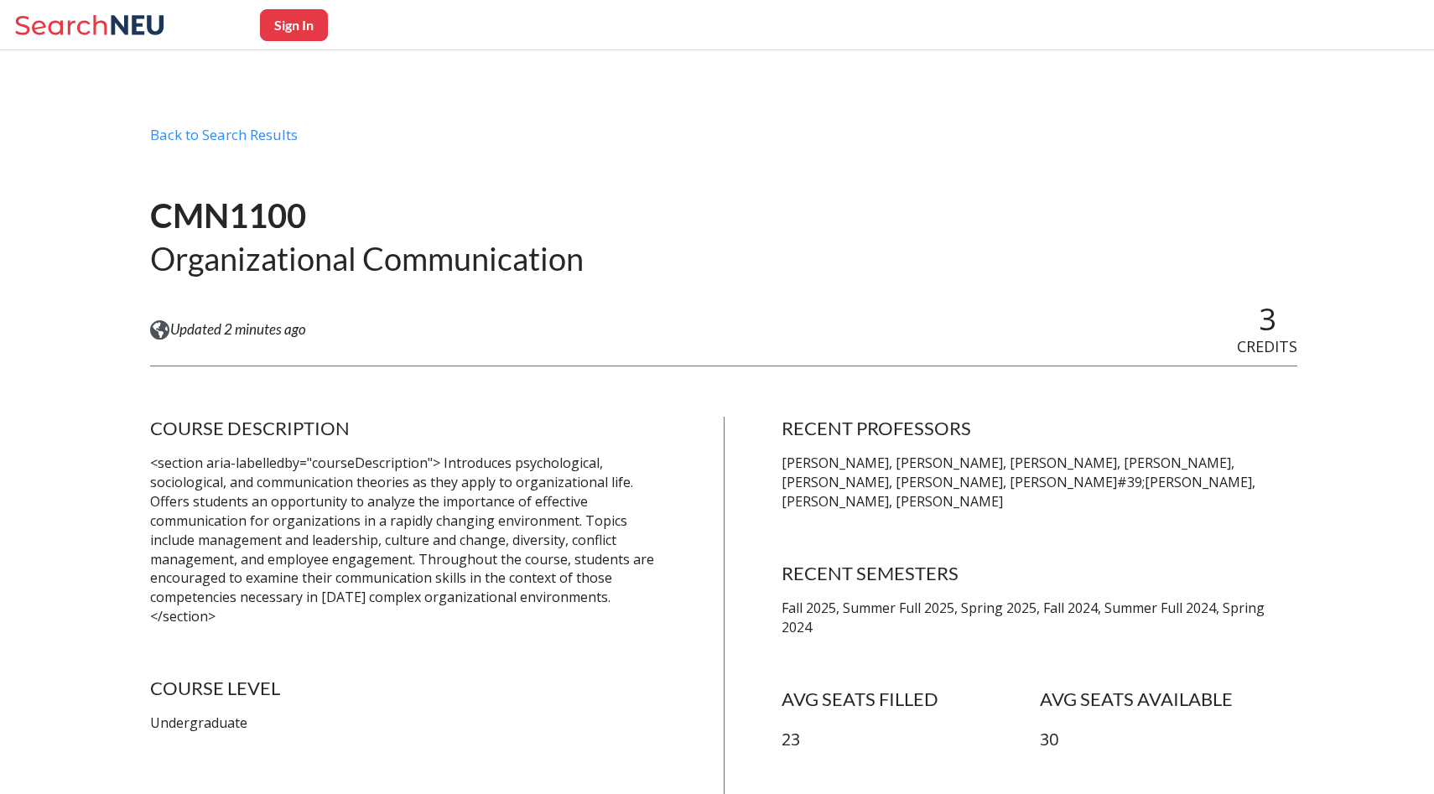
scroll to position [932, 0]
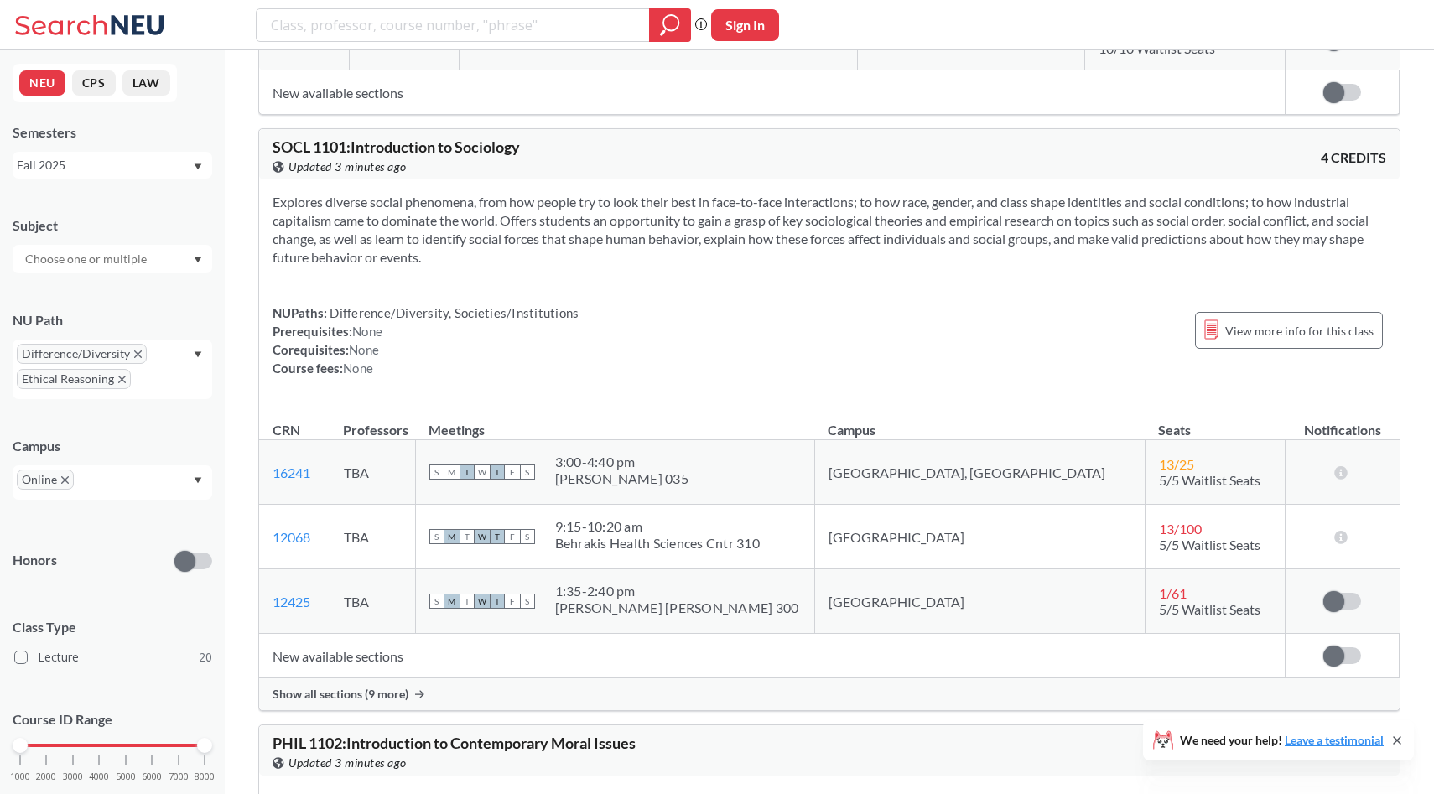
scroll to position [551, 0]
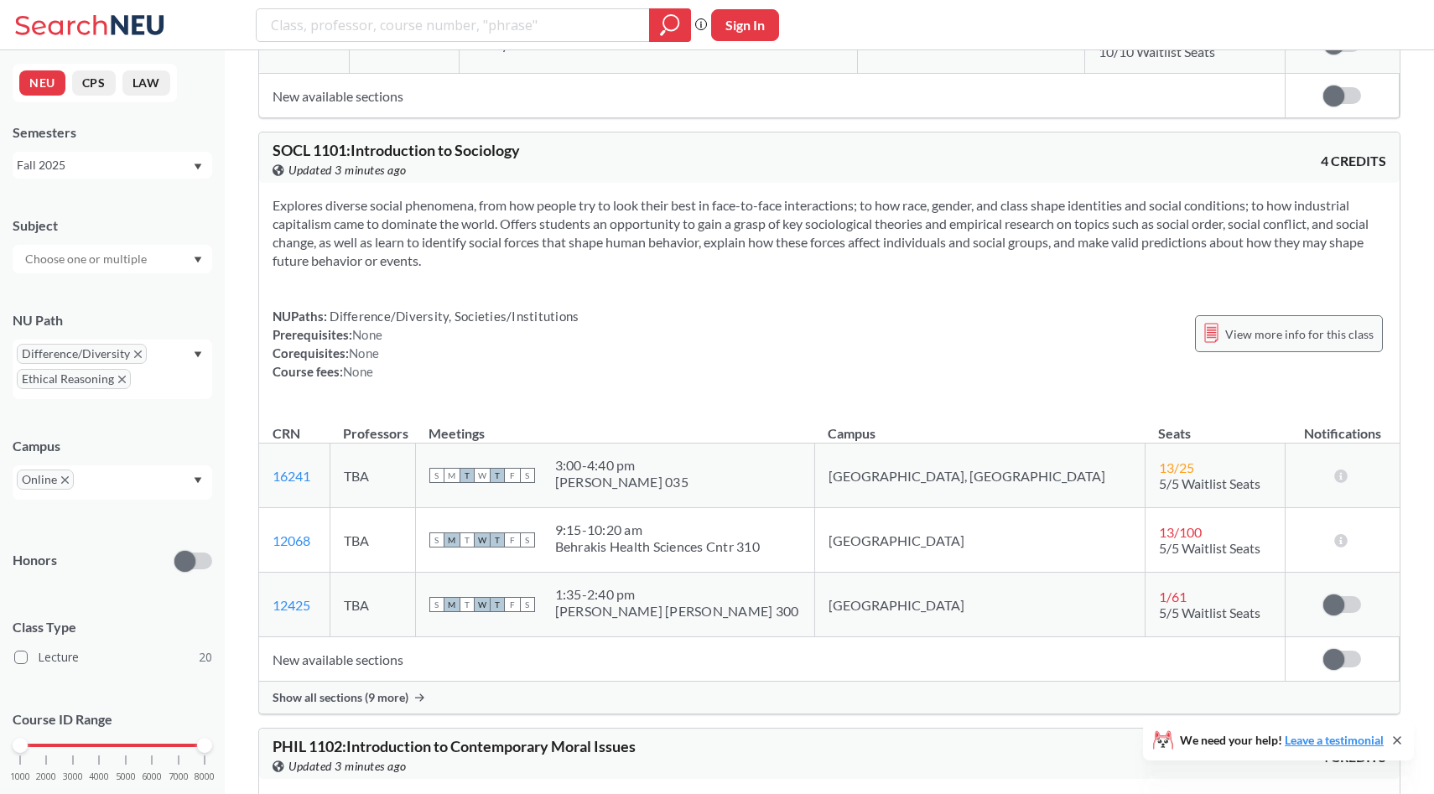
click at [1271, 323] on div "View more info for this class" at bounding box center [1289, 333] width 188 height 37
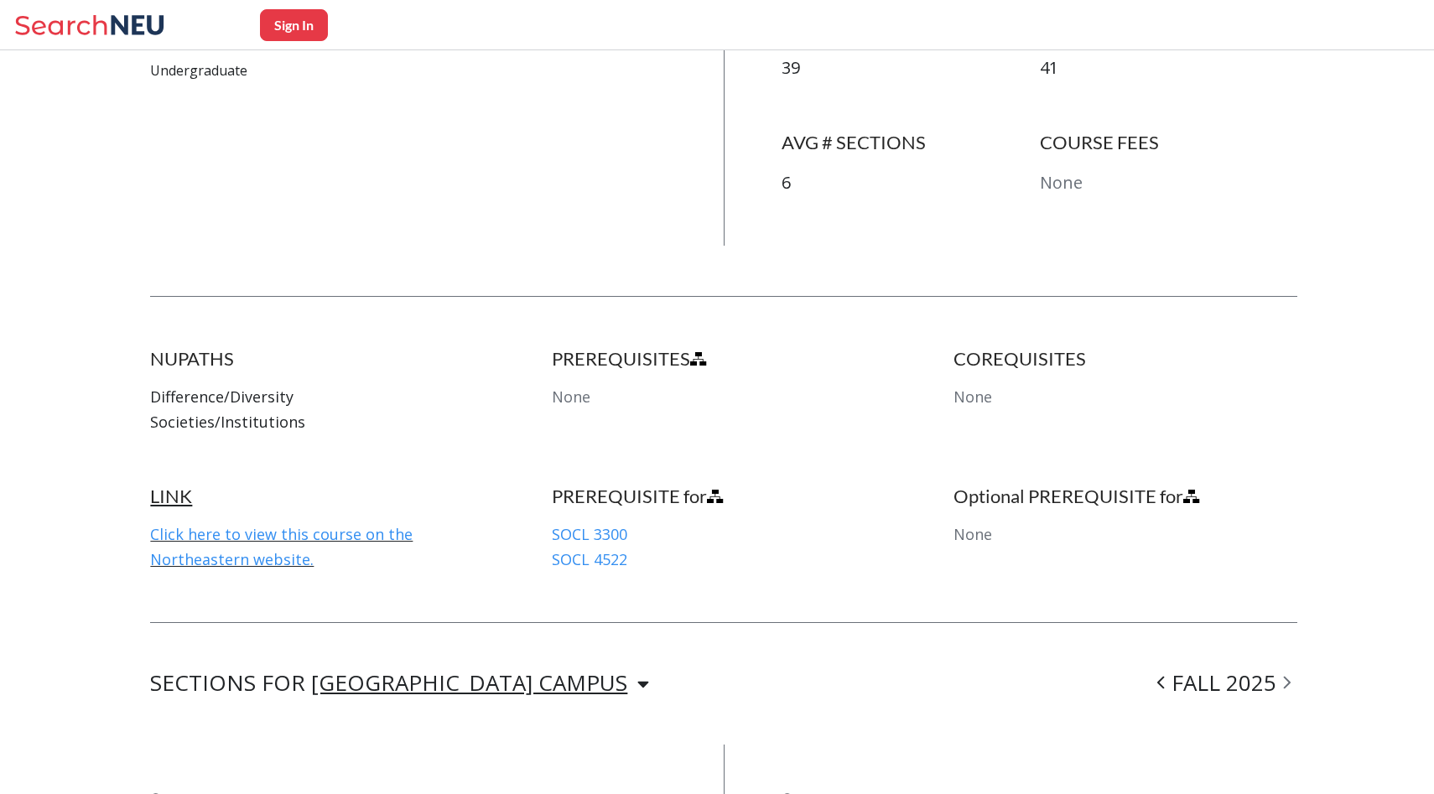
scroll to position [657, 0]
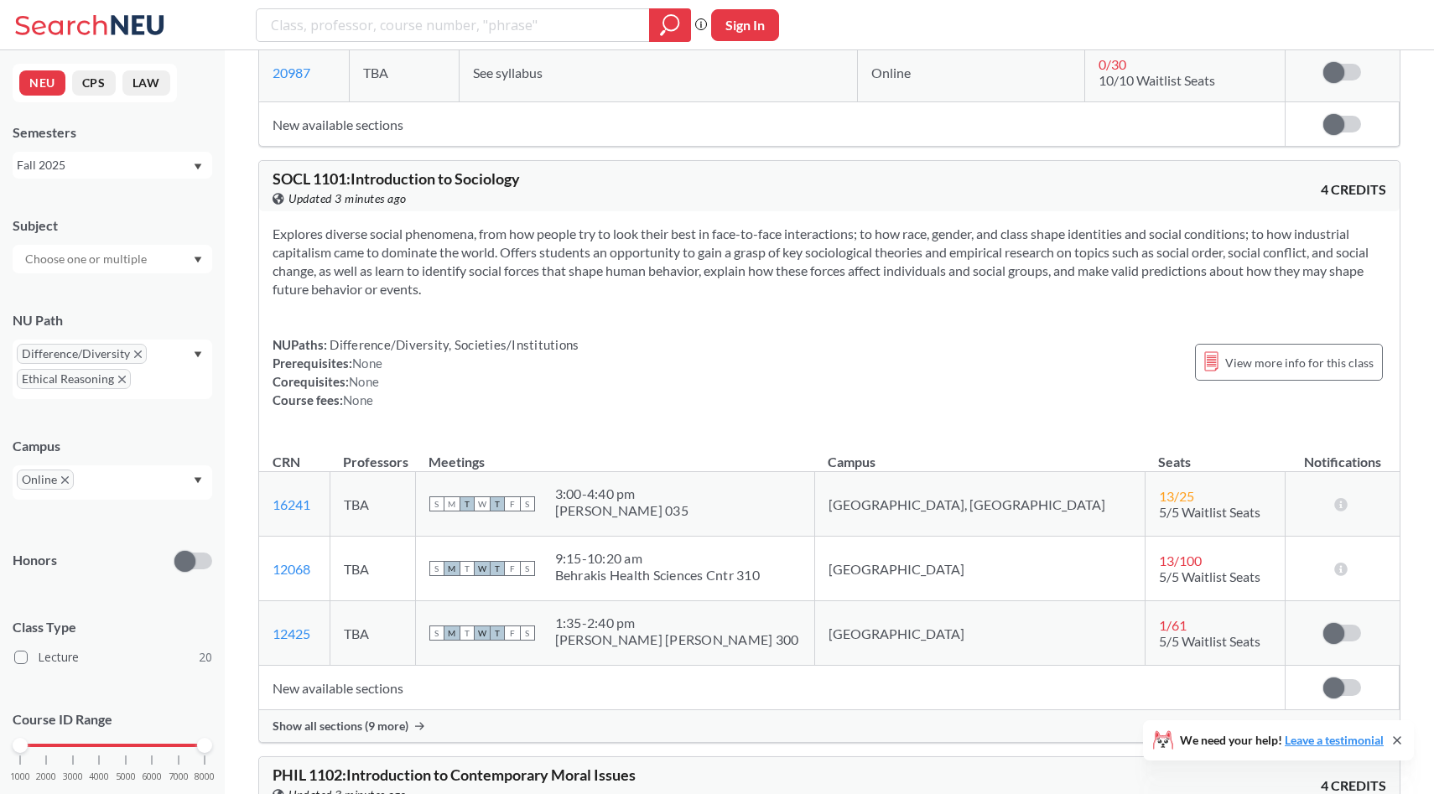
scroll to position [565, 0]
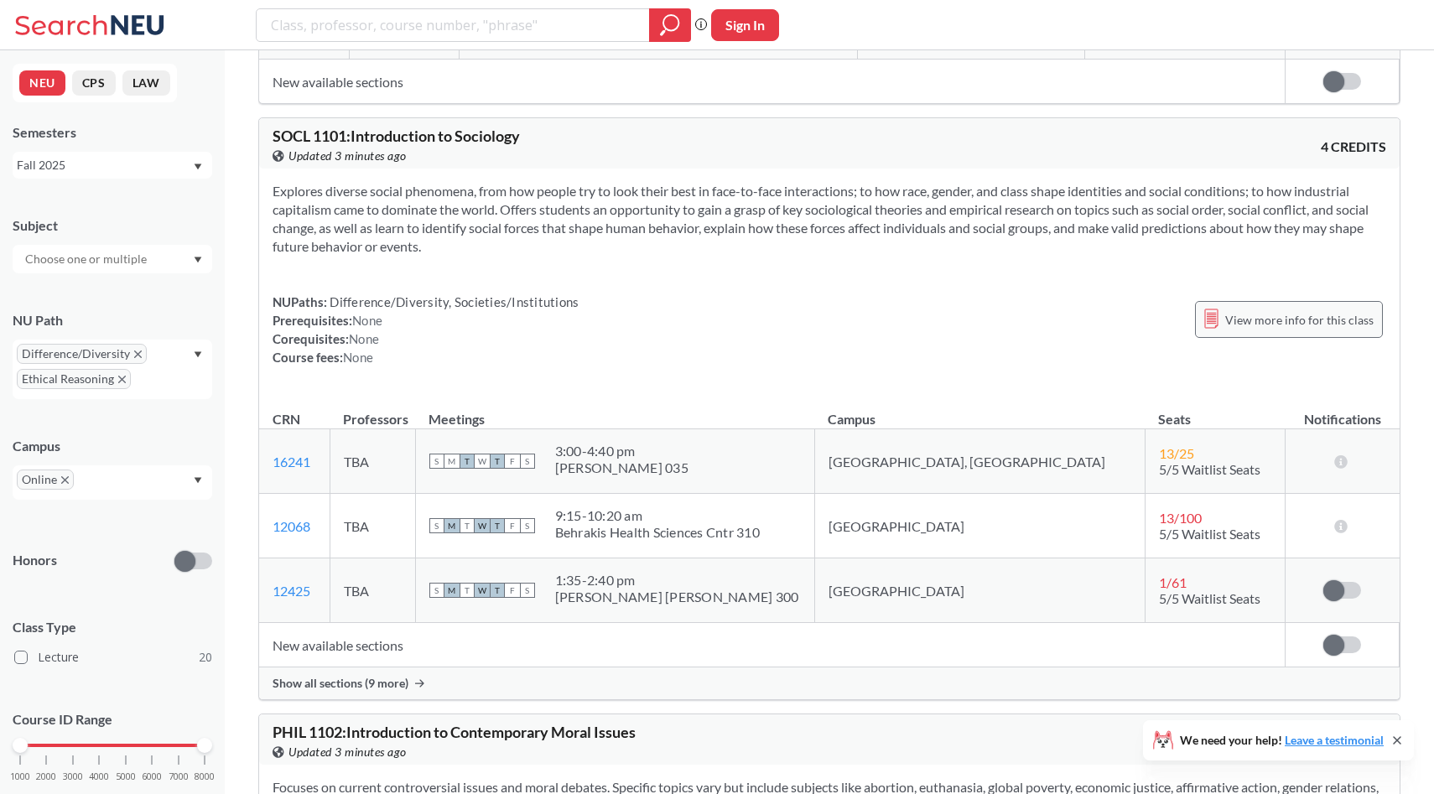
click at [1274, 316] on span "View more info for this class" at bounding box center [1299, 319] width 148 height 21
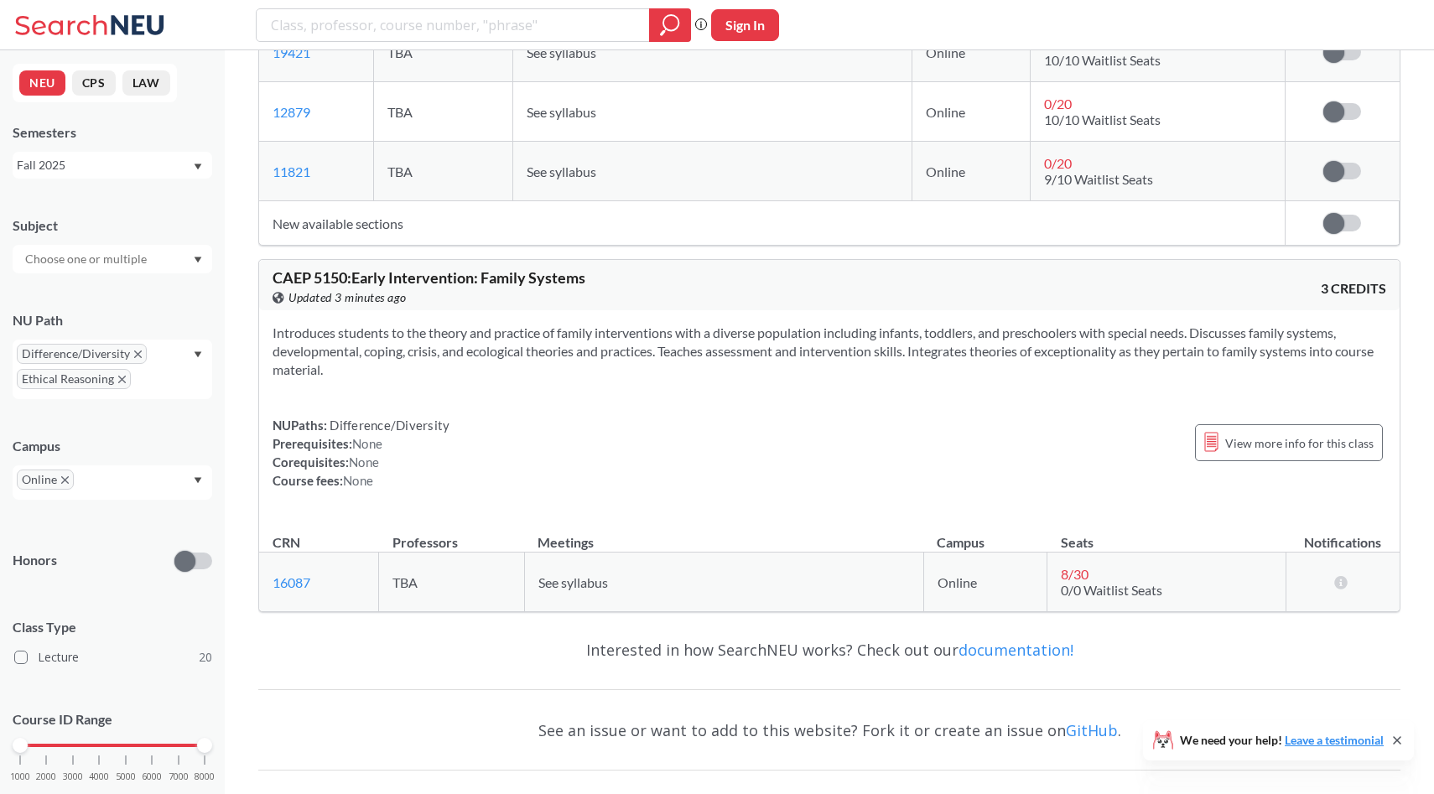
scroll to position [9416, 0]
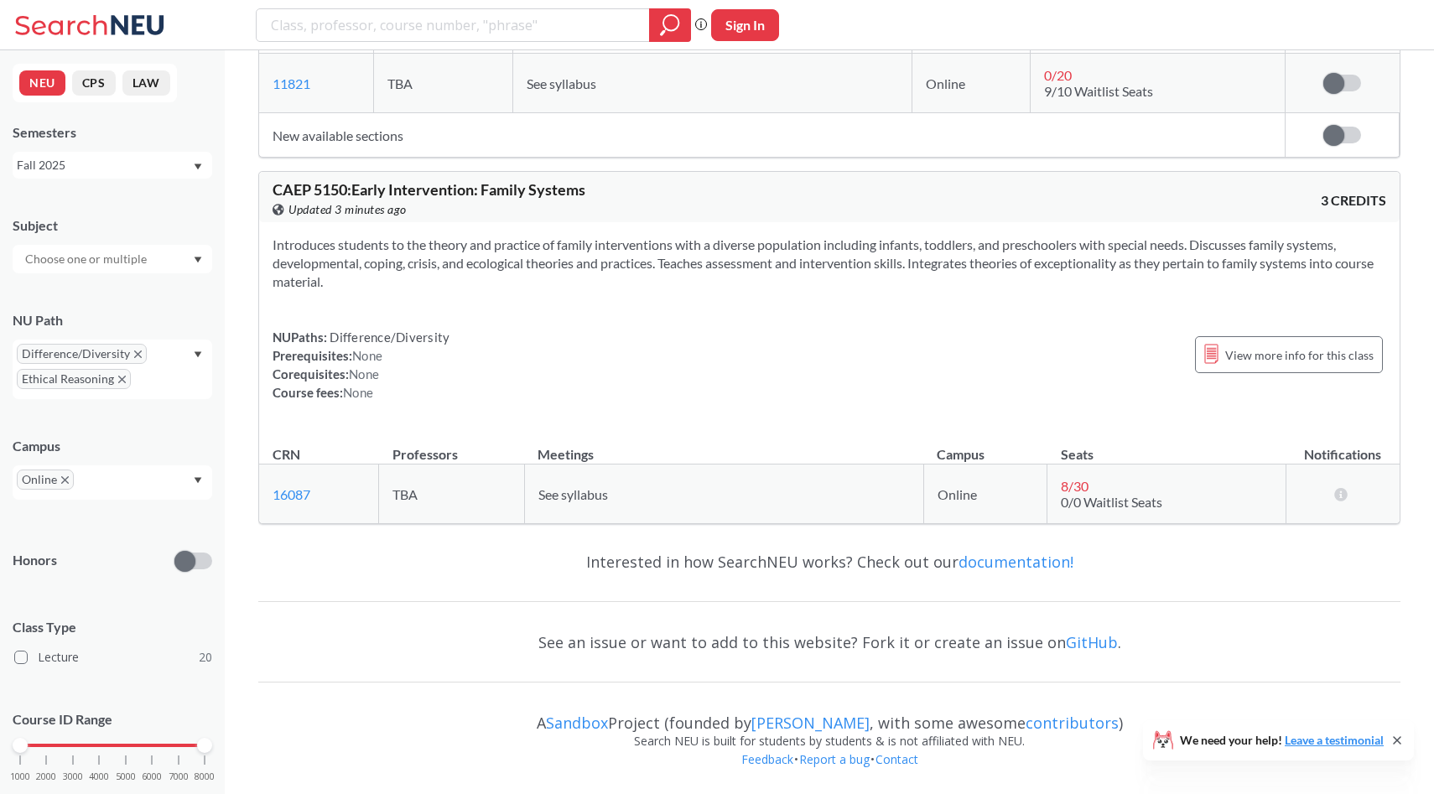
click at [65, 482] on icon "X to remove pill" at bounding box center [65, 480] width 8 height 8
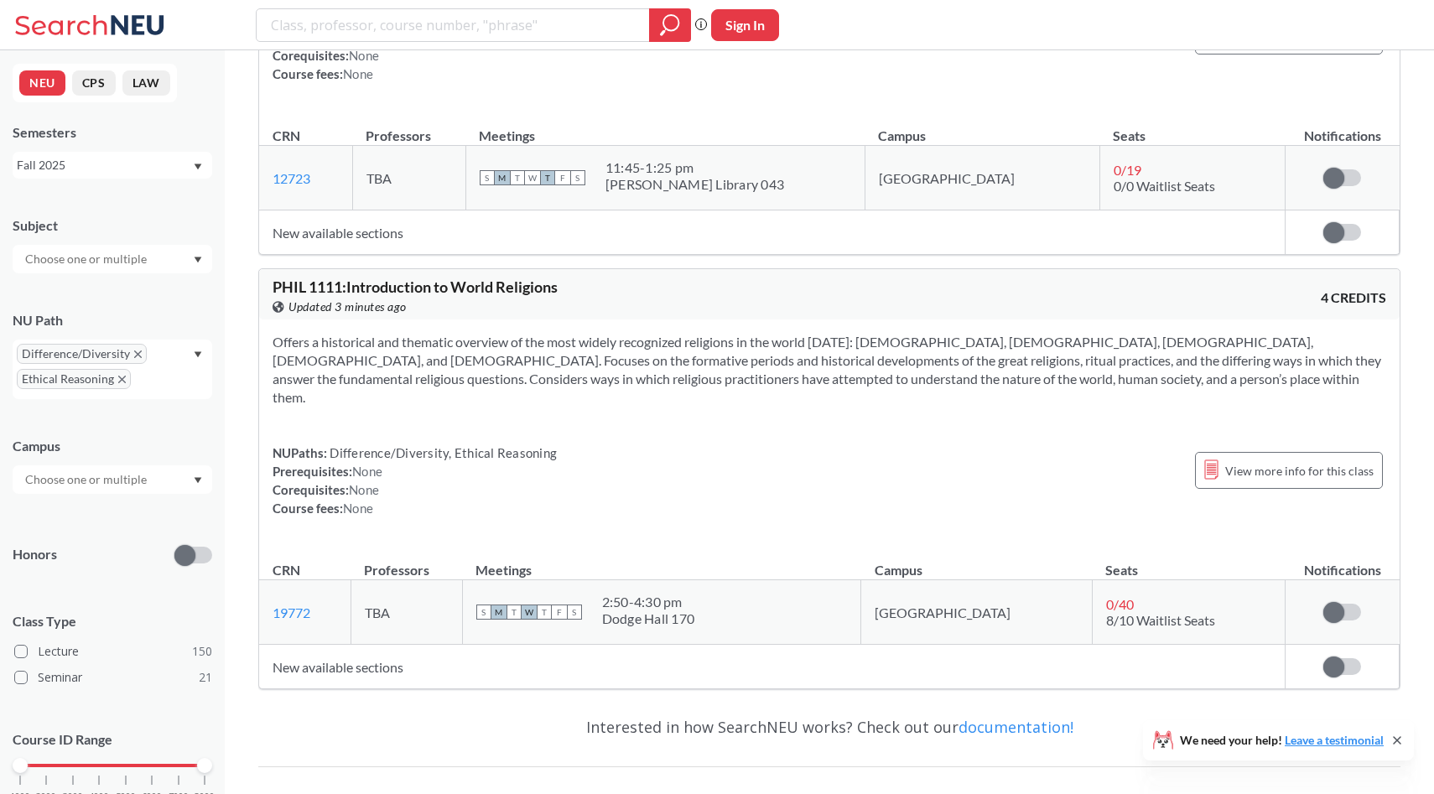
scroll to position [9416, 0]
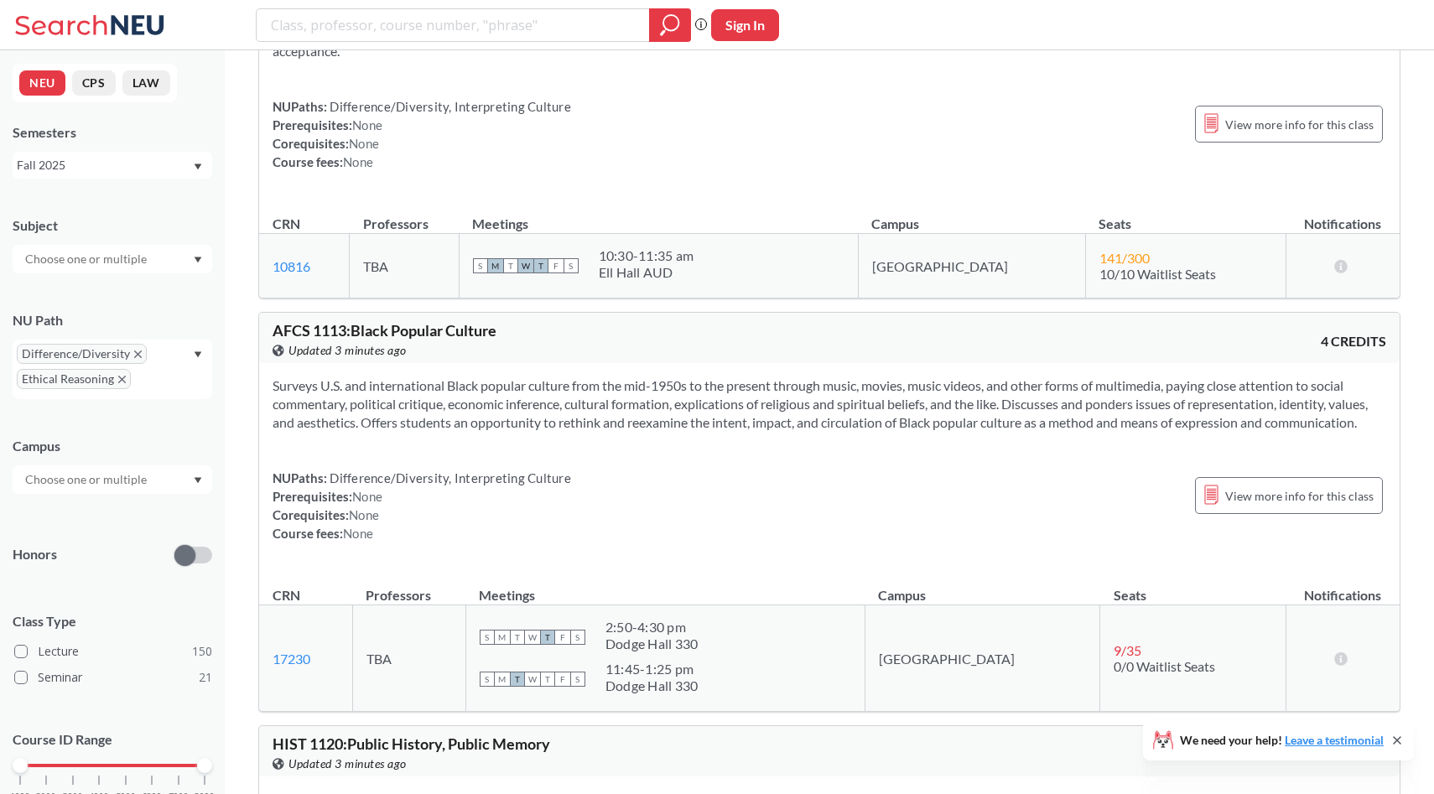
click at [110, 475] on input "text" at bounding box center [87, 480] width 141 height 20
click at [127, 524] on div "[GEOGRAPHIC_DATA] ( 159 )" at bounding box center [117, 517] width 190 height 18
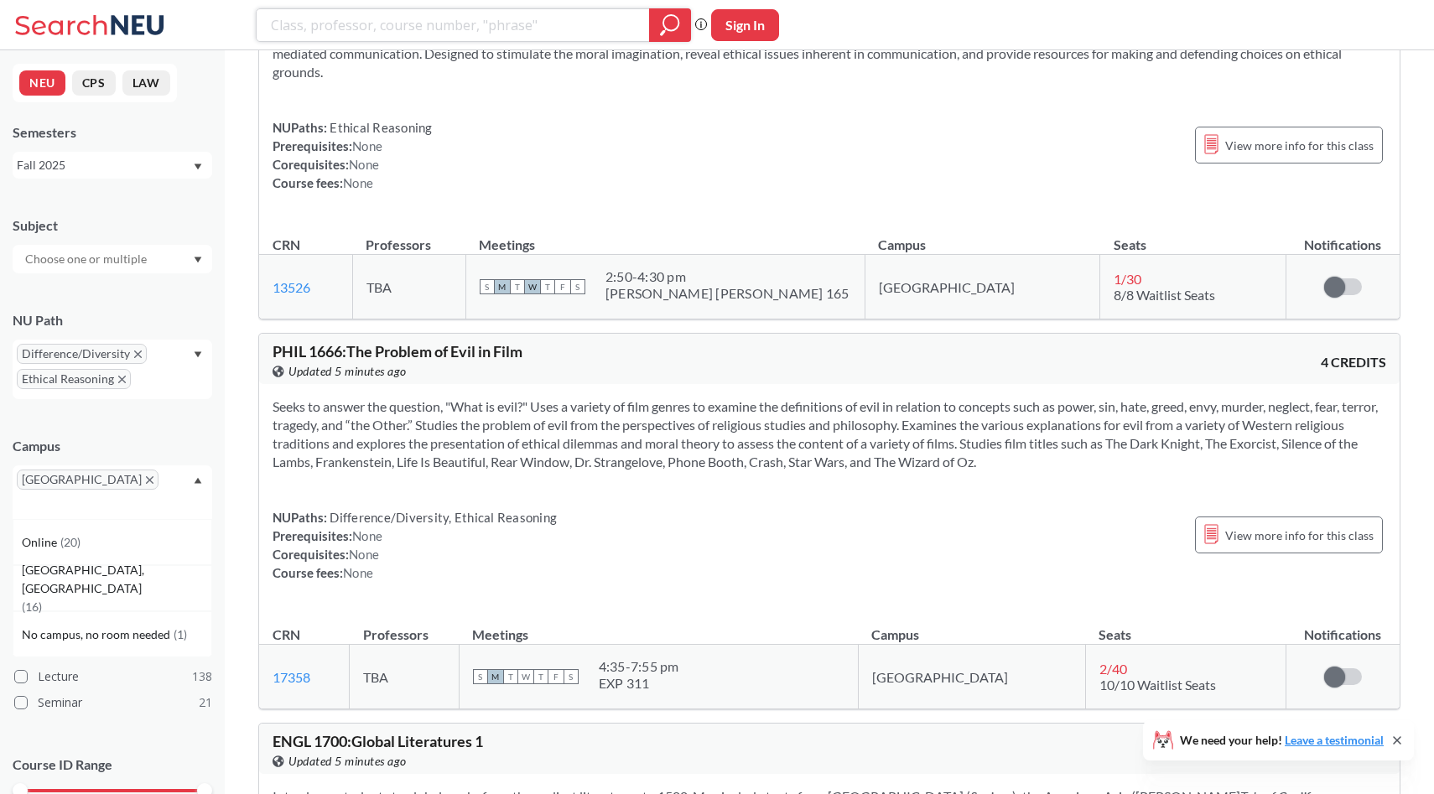
scroll to position [25255, 0]
click at [1296, 526] on span "View more info for this class" at bounding box center [1299, 536] width 148 height 21
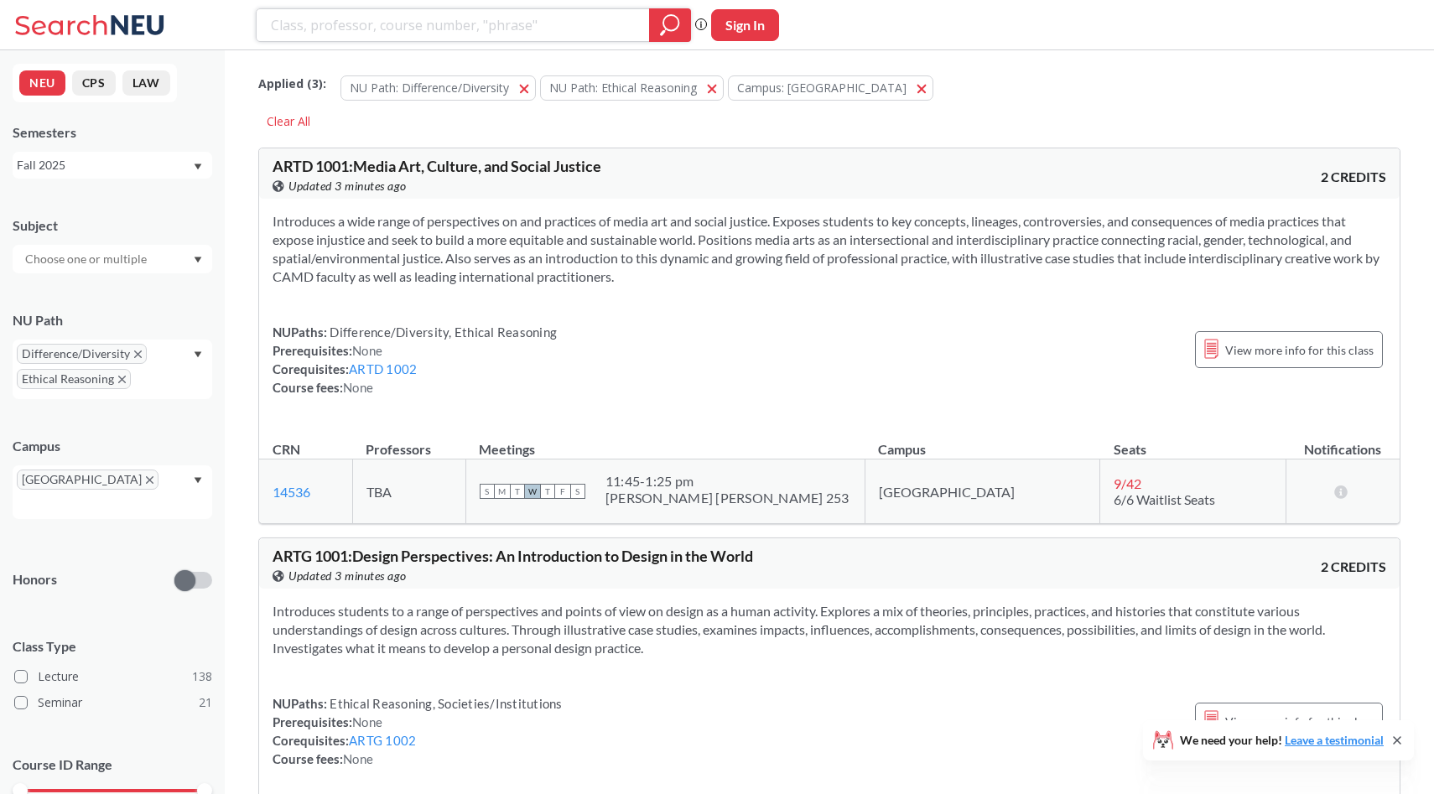
drag, startPoint x: 1426, startPoint y: 649, endPoint x: 1433, endPoint y: -132, distance: 780.7
click at [1433, 0] on html "Phrase search guarantees the exact search appears in the results. Ex. If you wa…" at bounding box center [717, 397] width 1434 height 794
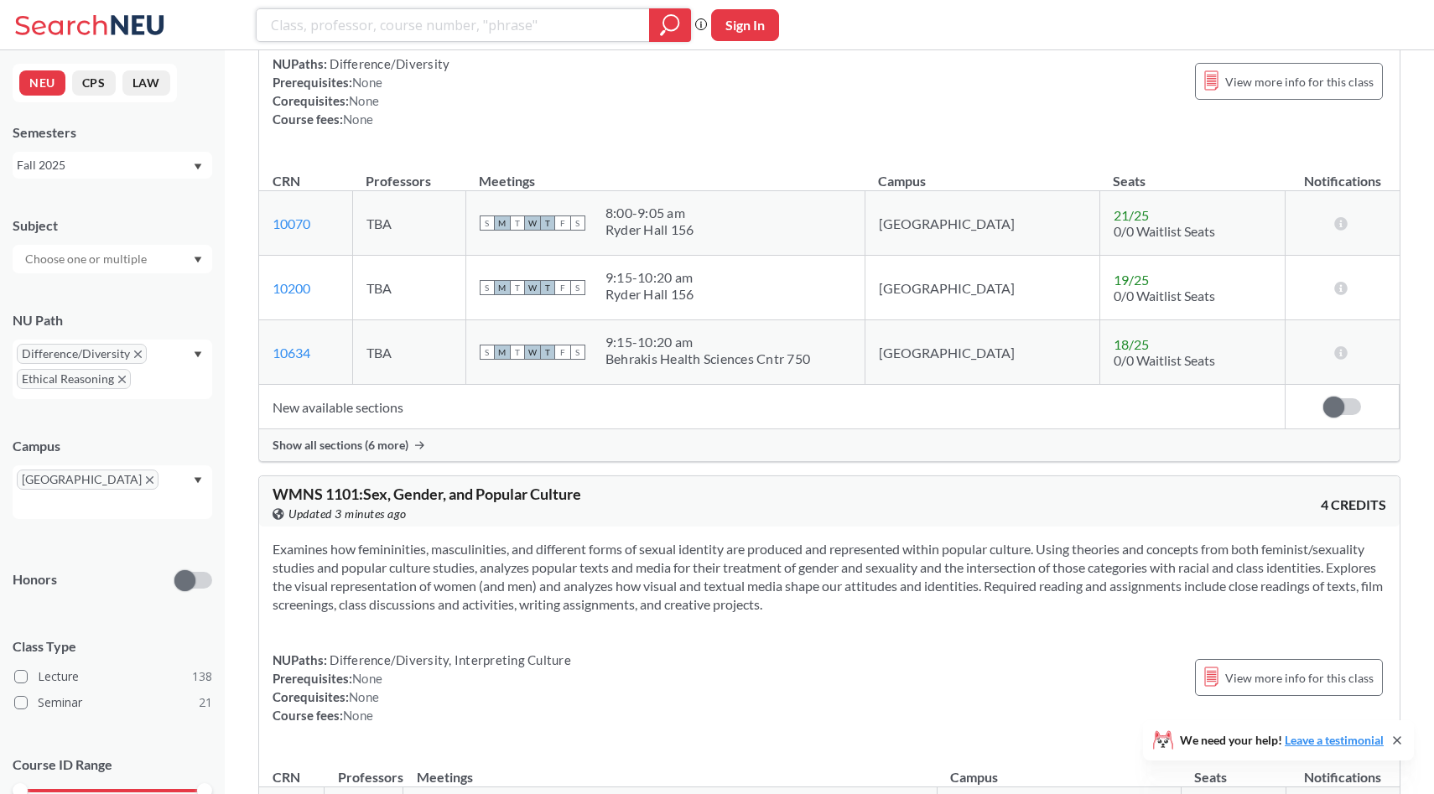
scroll to position [2392, 0]
click at [195, 350] on div "Difference/Diversity Ethical Reasoning" at bounding box center [113, 370] width 200 height 60
click at [411, 481] on div "WMNS 1101 : Sex, Gender, and Popular Culture View this course on Banner. Update…" at bounding box center [829, 500] width 1140 height 50
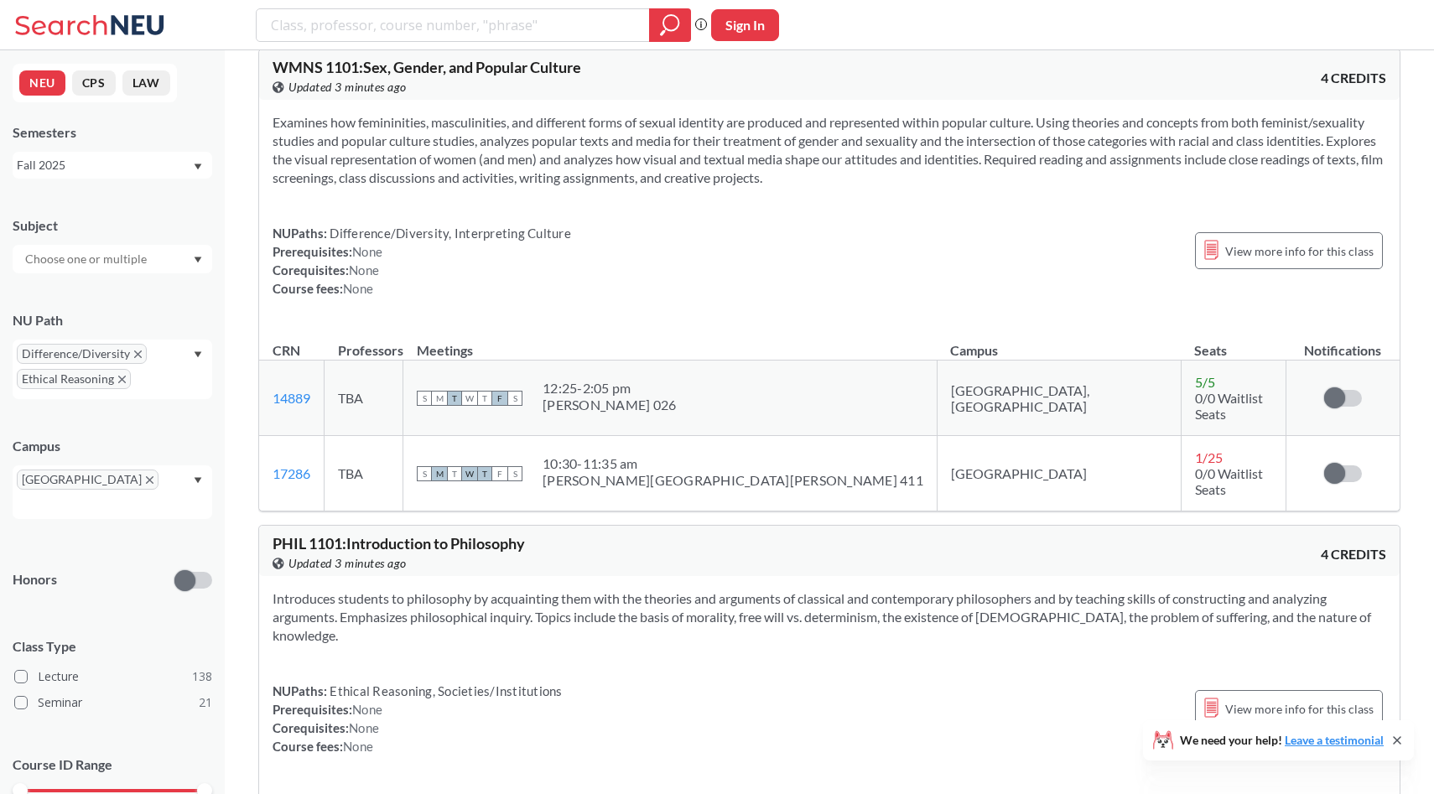
scroll to position [3152, 0]
